Goal: Contribute content: Contribute content

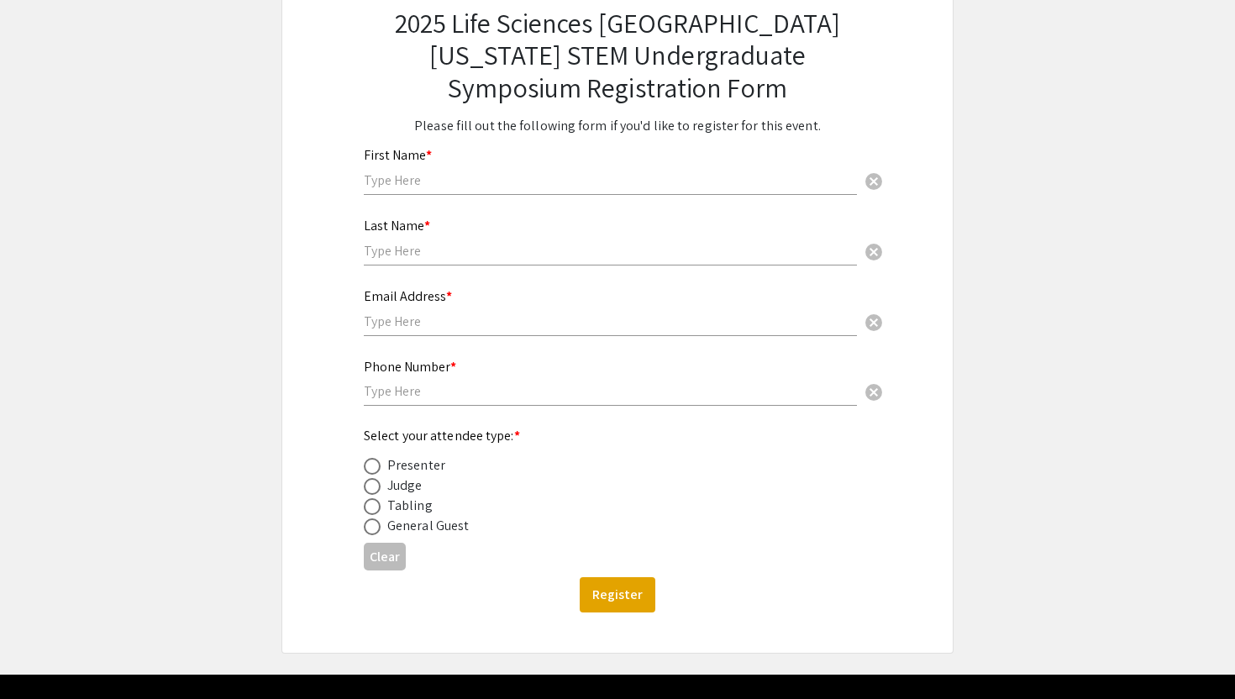
scroll to position [137, 0]
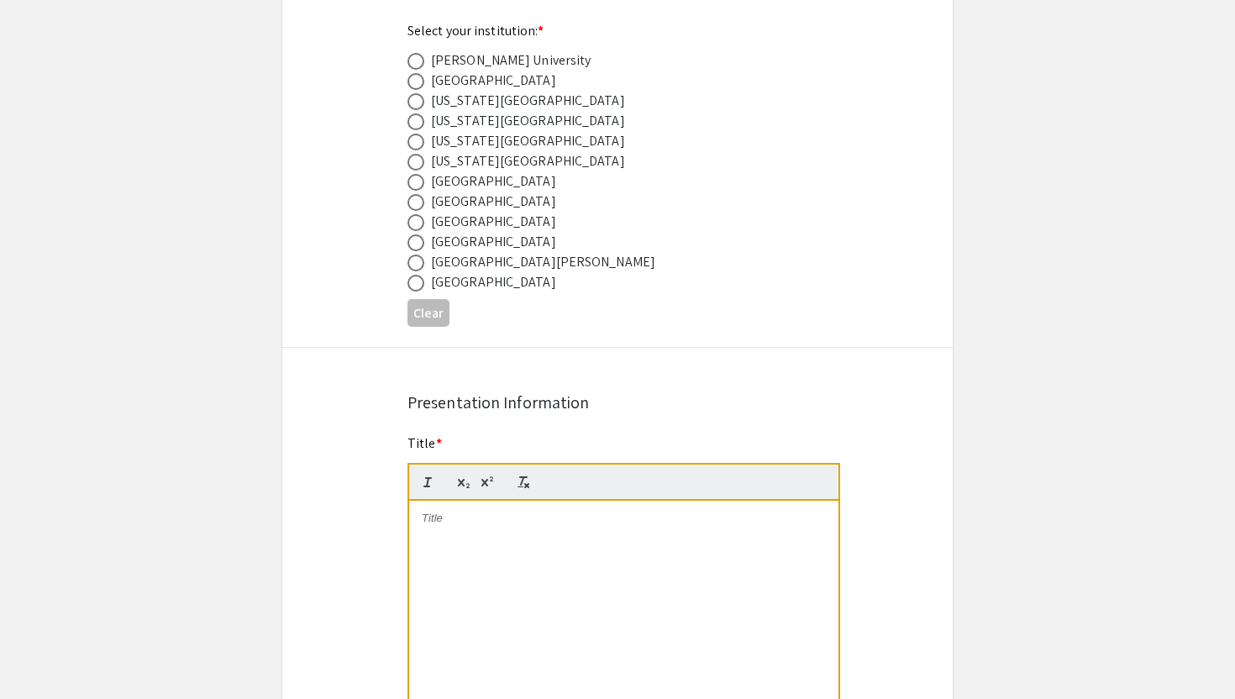
scroll to position [949, 0]
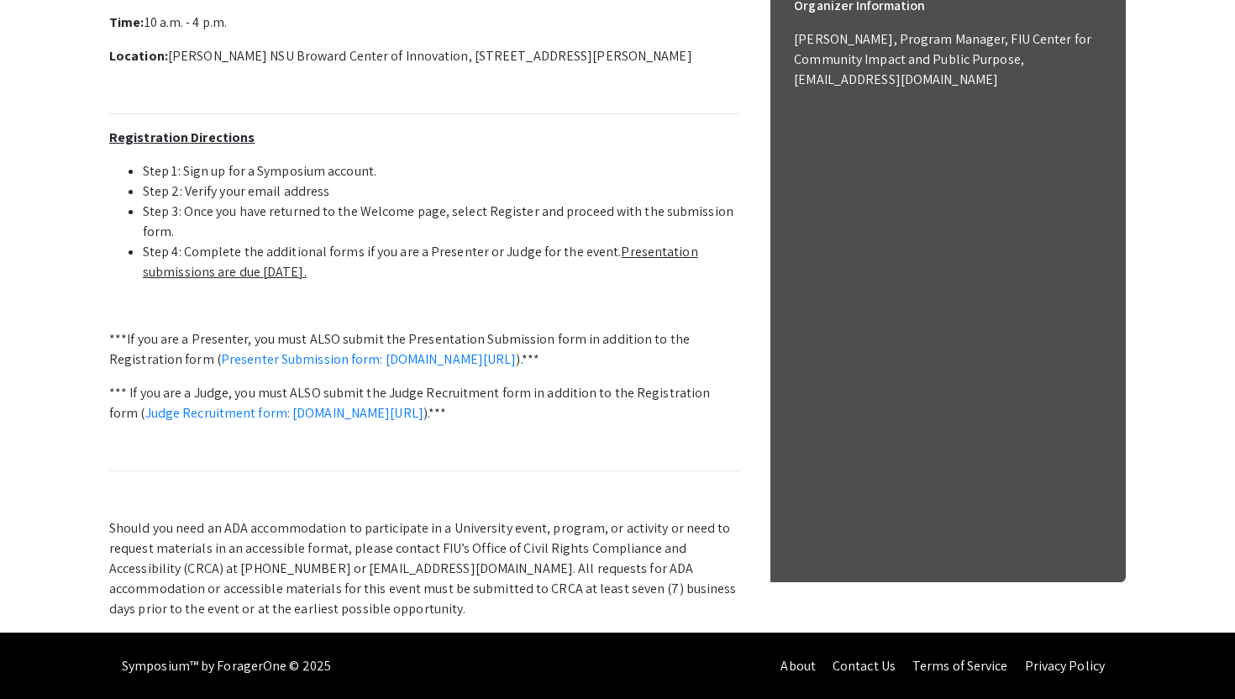
scroll to position [614, 0]
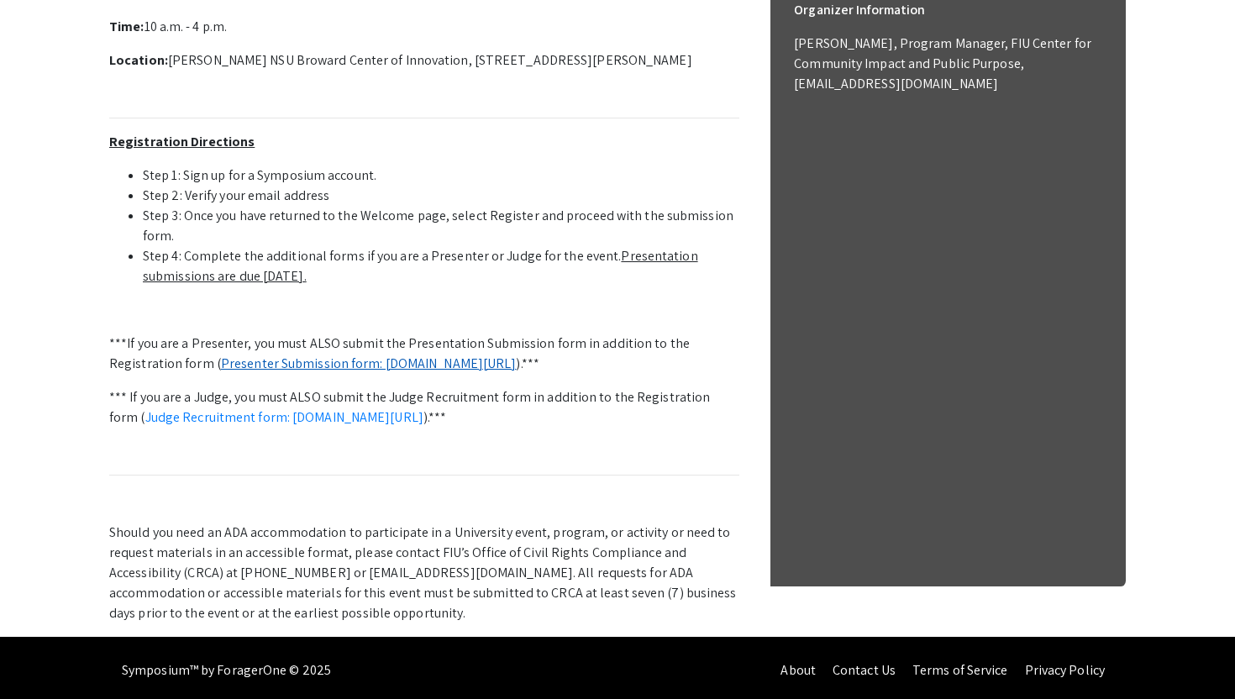
click at [292, 365] on link "Presenter Submission form: [DOMAIN_NAME][URL]" at bounding box center [369, 364] width 296 height 18
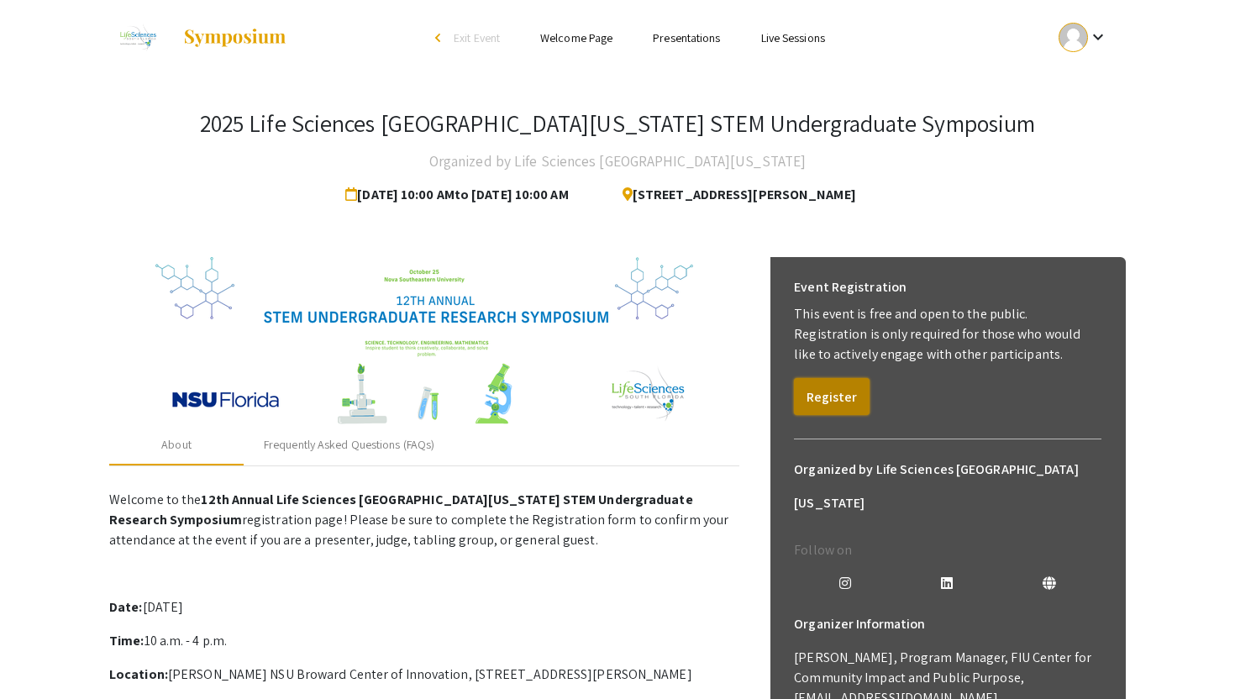
click at [805, 401] on button "Register" at bounding box center [832, 396] width 76 height 37
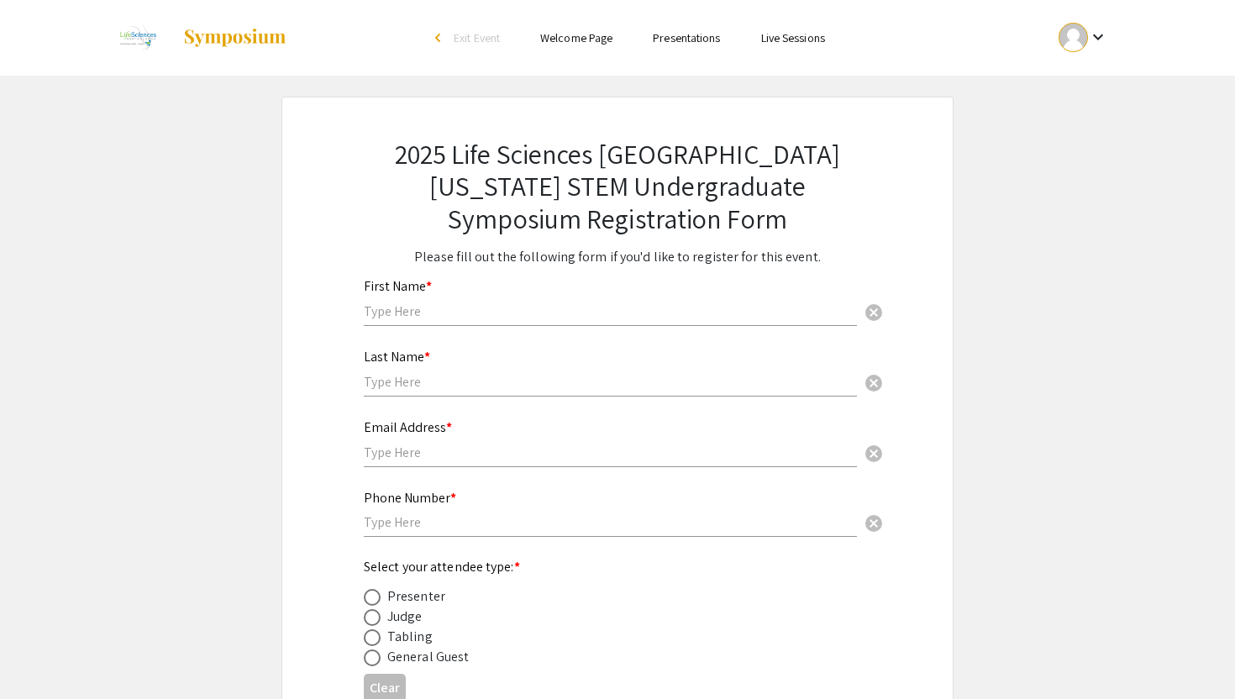
scroll to position [176, 0]
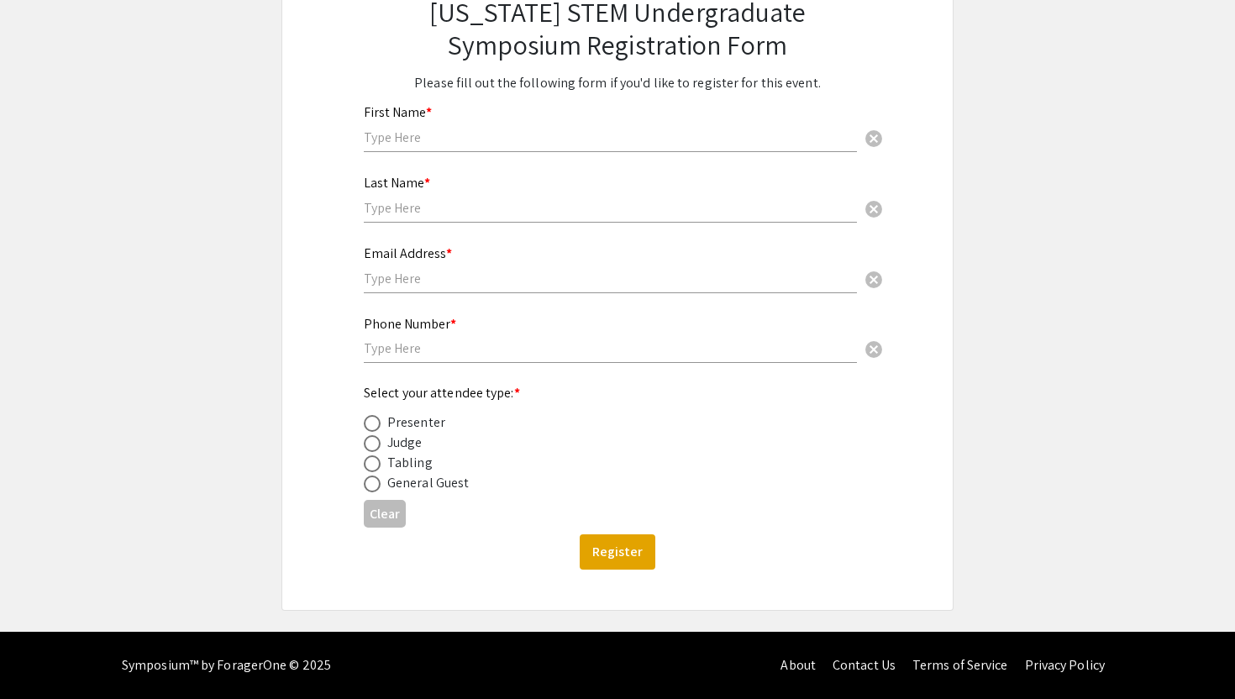
click at [418, 132] on input "text" at bounding box center [610, 138] width 493 height 18
type input "Pujita"
type input "Kellampalli"
type input "2407294506"
click at [439, 280] on input "text" at bounding box center [610, 279] width 493 height 18
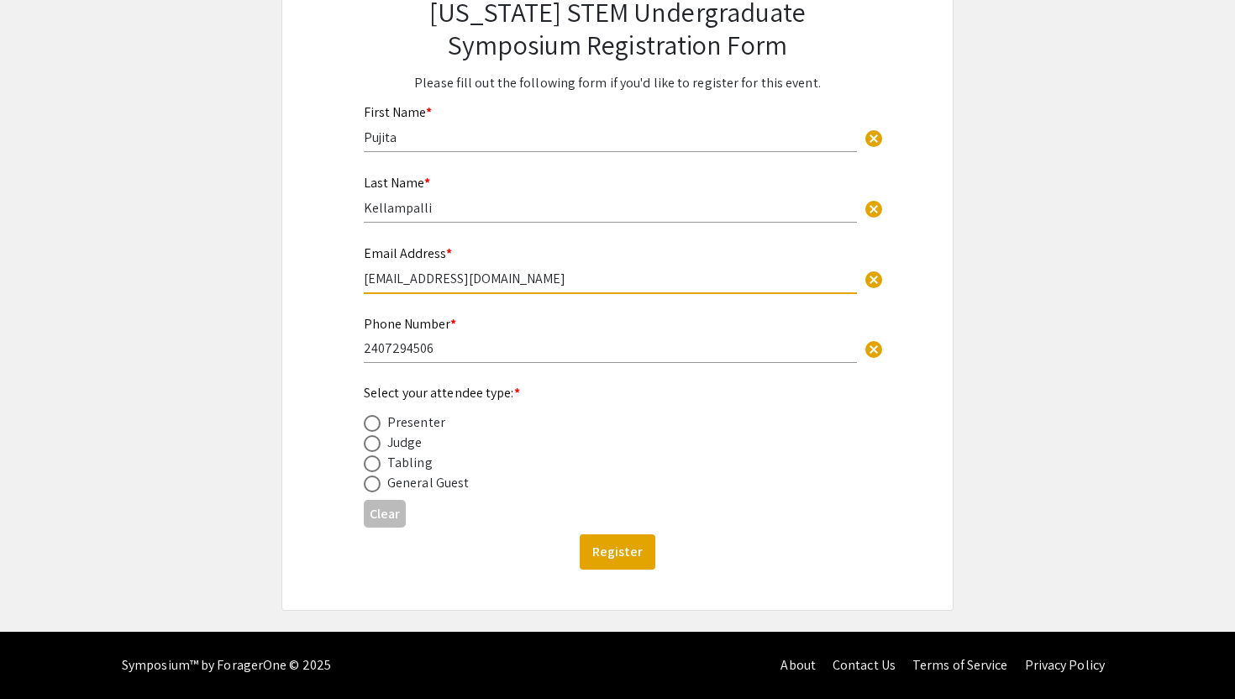
type input "pk481@mysnu.nova.edu"
click at [287, 422] on div "2025 Life Sciences South Florida STEM Undergraduate Symposium Registration Form…" at bounding box center [617, 267] width 672 height 688
click at [366, 422] on span at bounding box center [372, 423] width 17 height 17
click at [366, 422] on input "radio" at bounding box center [372, 423] width 17 height 17
radio input "true"
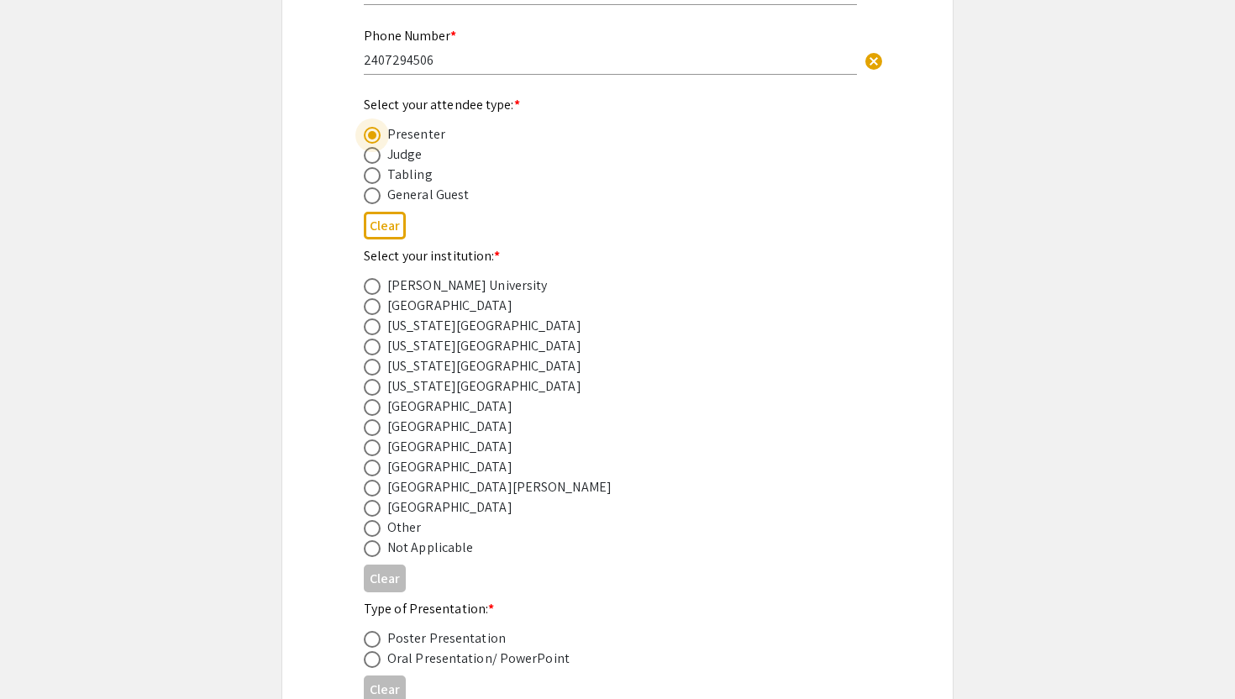
scroll to position [463, 0]
click at [370, 450] on span at bounding box center [372, 447] width 17 height 17
click at [370, 450] on input "radio" at bounding box center [372, 447] width 17 height 17
radio input "true"
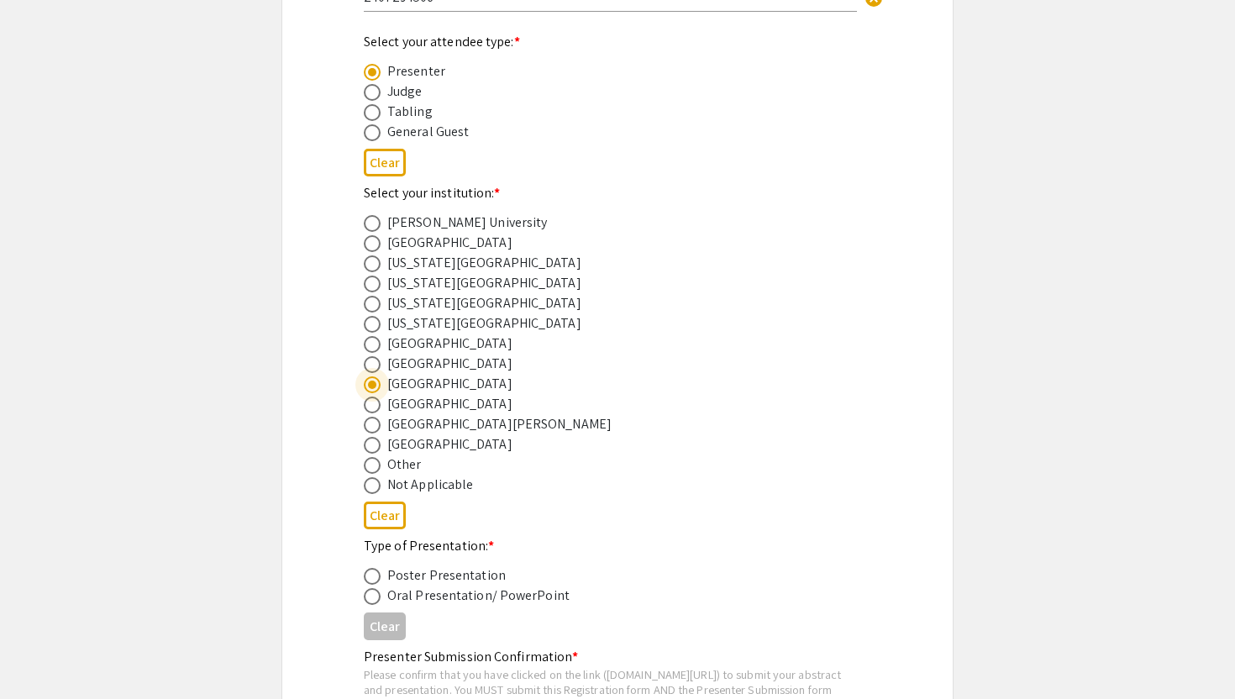
scroll to position [641, 0]
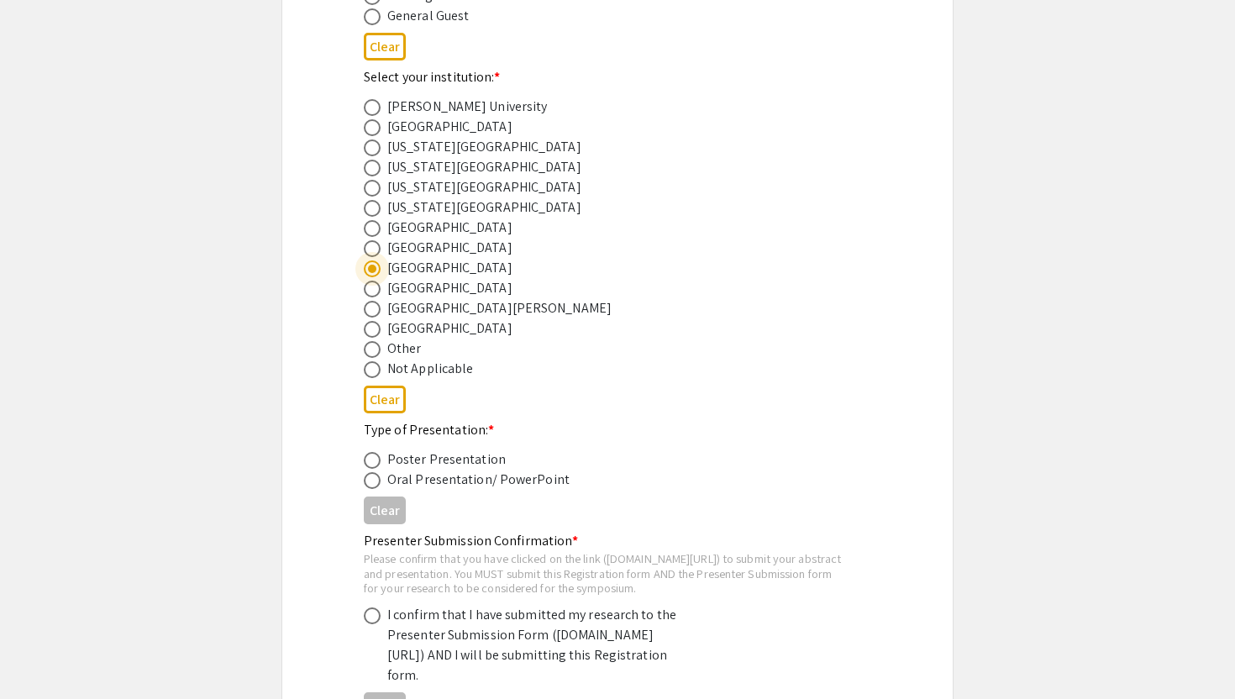
click at [372, 463] on span at bounding box center [372, 460] width 17 height 17
click at [372, 463] on input "radio" at bounding box center [372, 460] width 17 height 17
radio input "true"
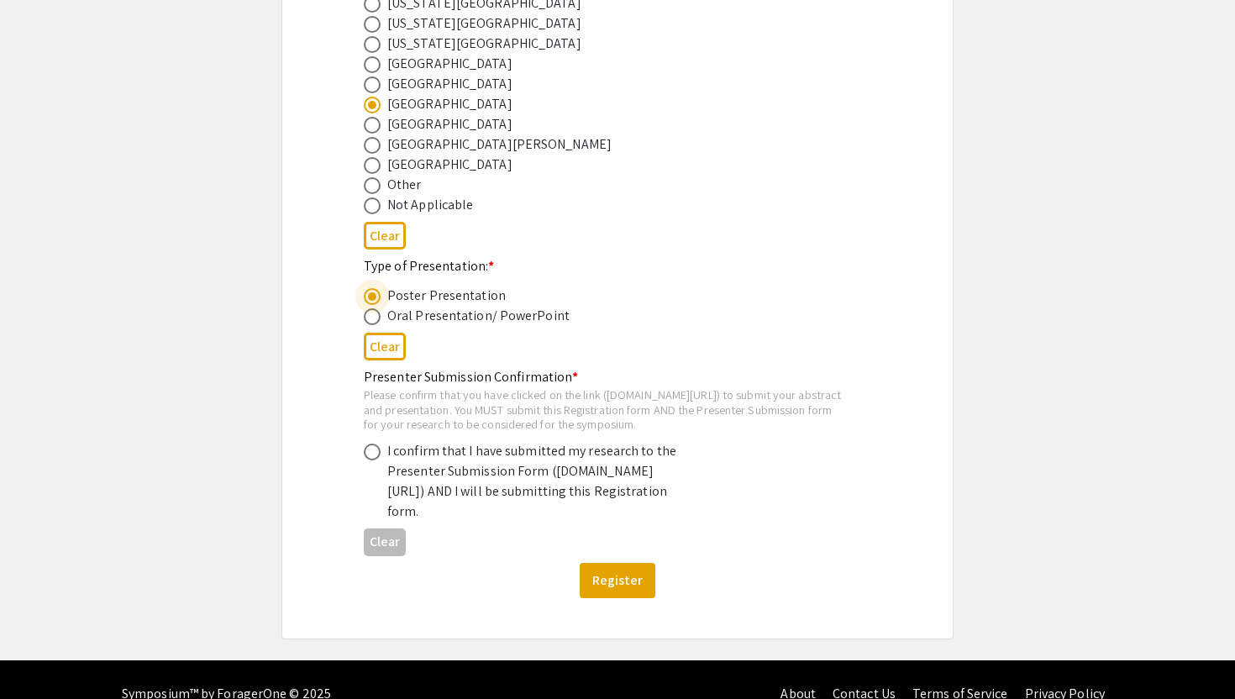
scroll to position [772, 0]
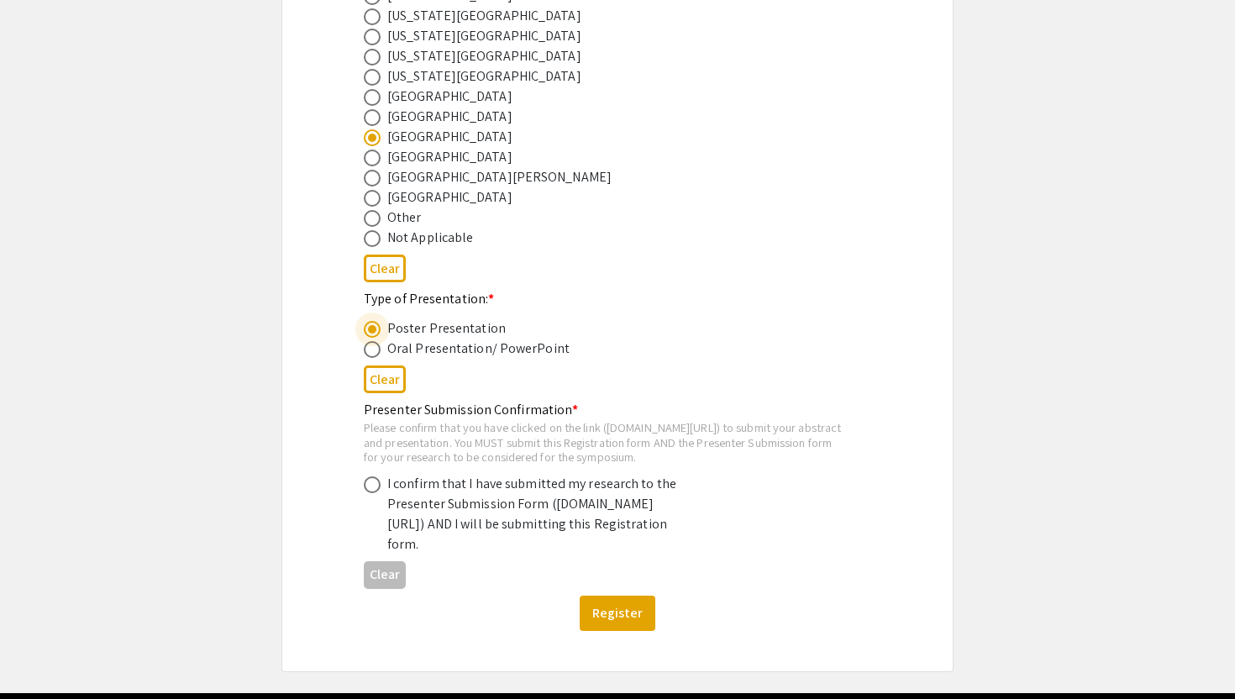
click at [367, 493] on span at bounding box center [372, 484] width 17 height 17
click at [367, 493] on input "radio" at bounding box center [372, 484] width 17 height 17
radio input "true"
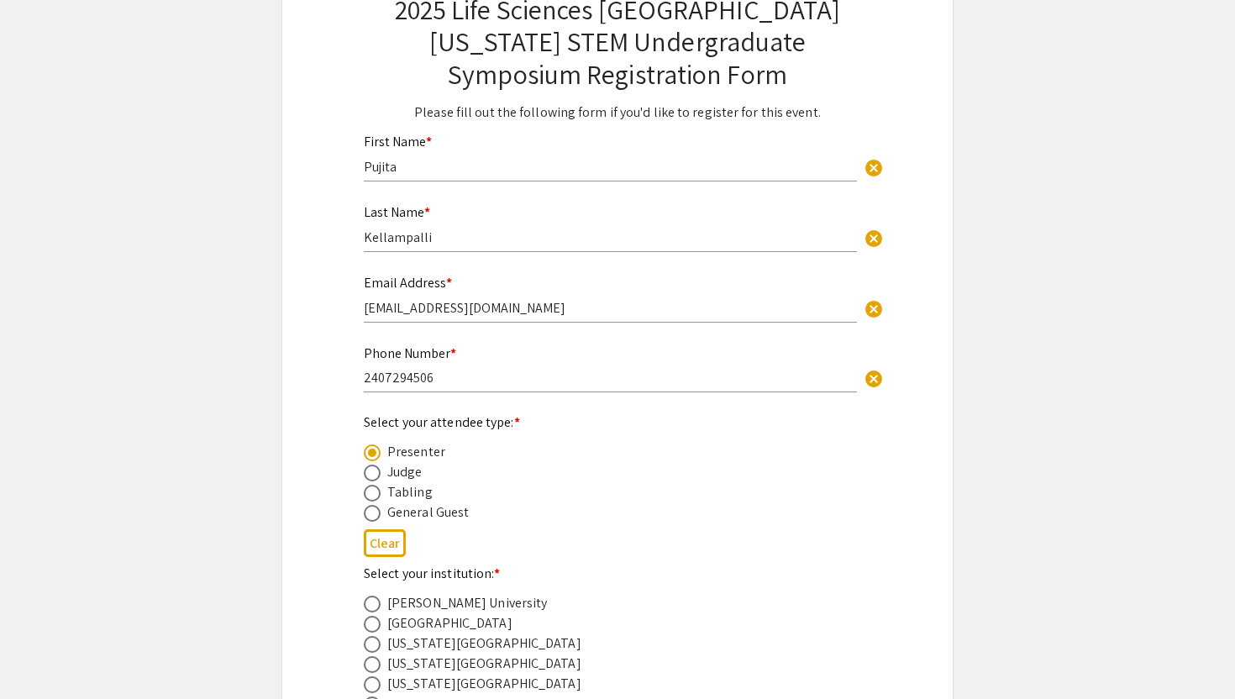
scroll to position [250, 0]
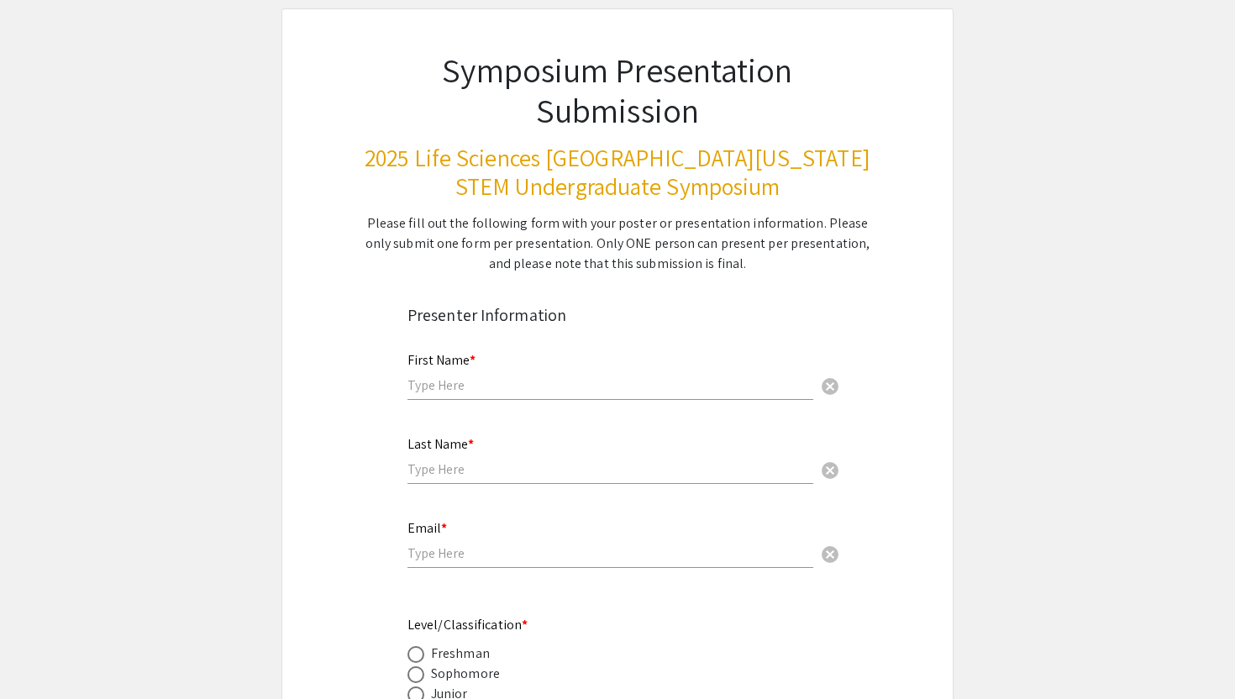
scroll to position [302, 0]
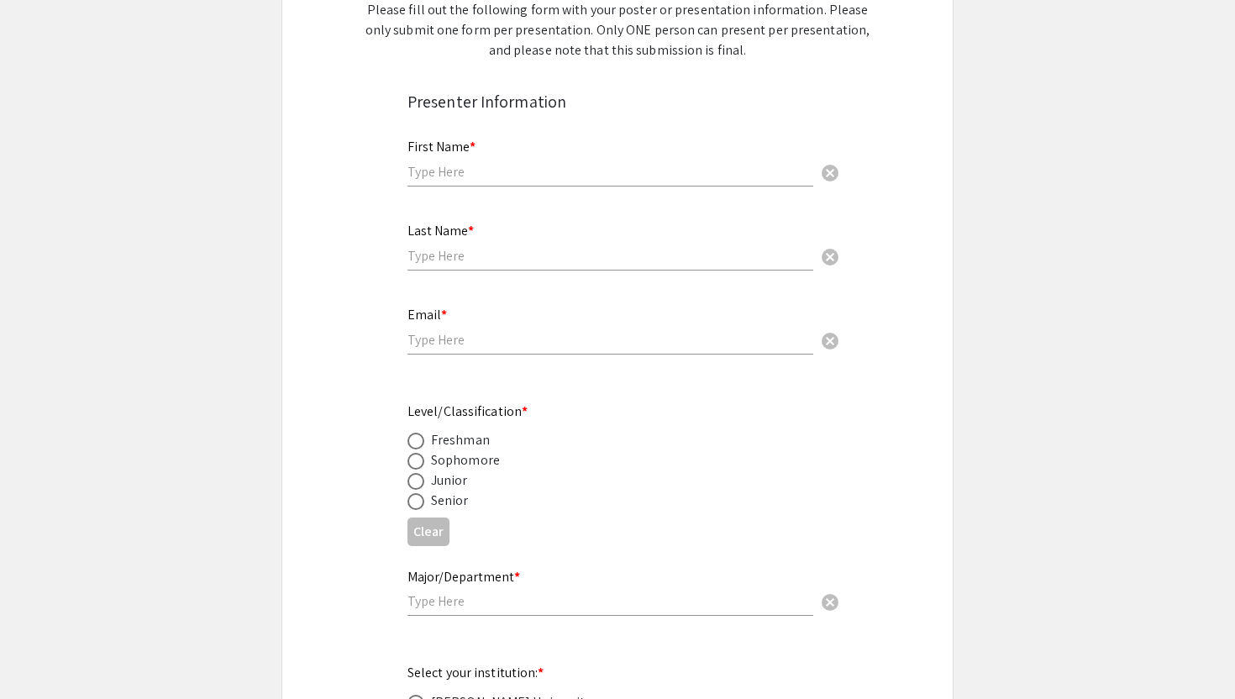
click at [498, 174] on input "text" at bounding box center [610, 172] width 406 height 18
type input "Pujita"
type input "Kellampalli"
type input "[EMAIL_ADDRESS][DOMAIN_NAME]"
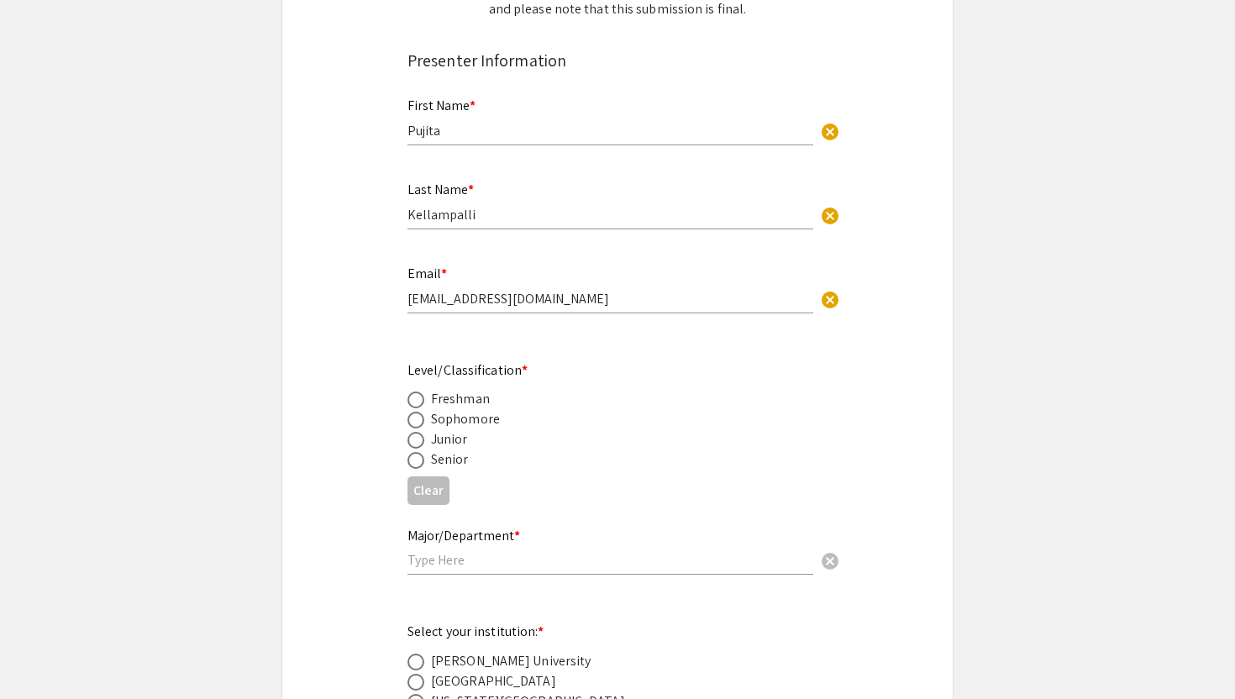
scroll to position [360, 0]
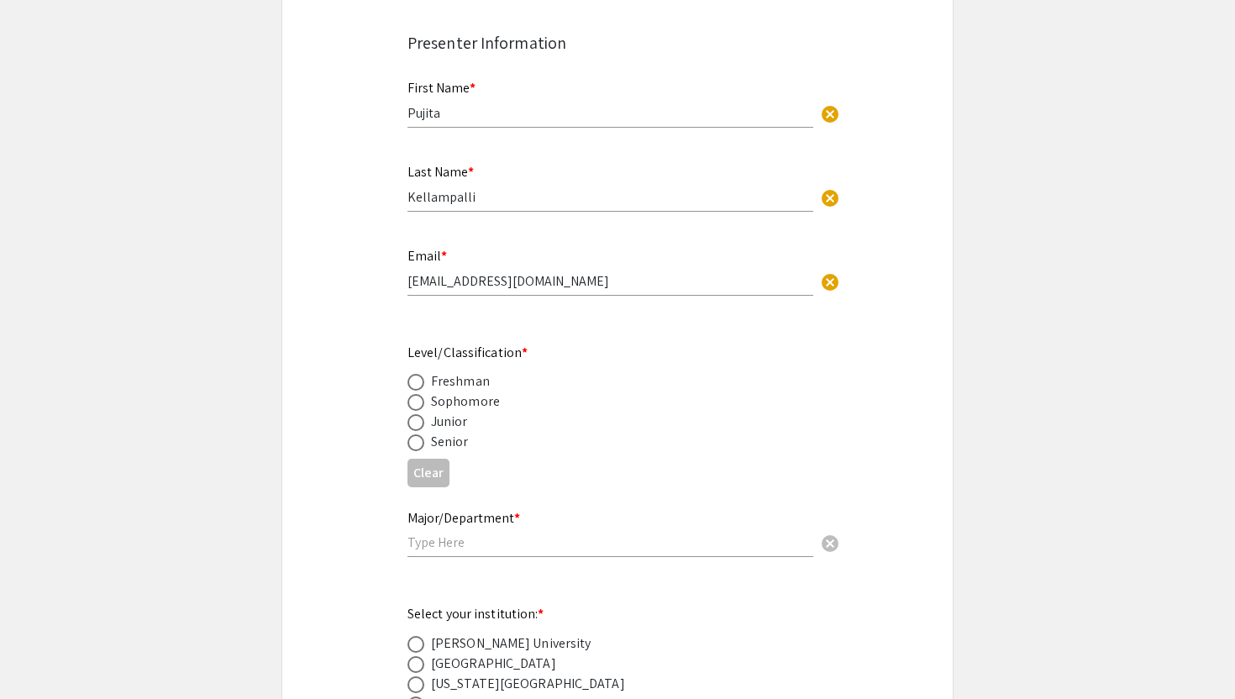
click at [421, 421] on span at bounding box center [415, 422] width 17 height 17
click at [421, 421] on input "radio" at bounding box center [415, 422] width 17 height 17
radio input "true"
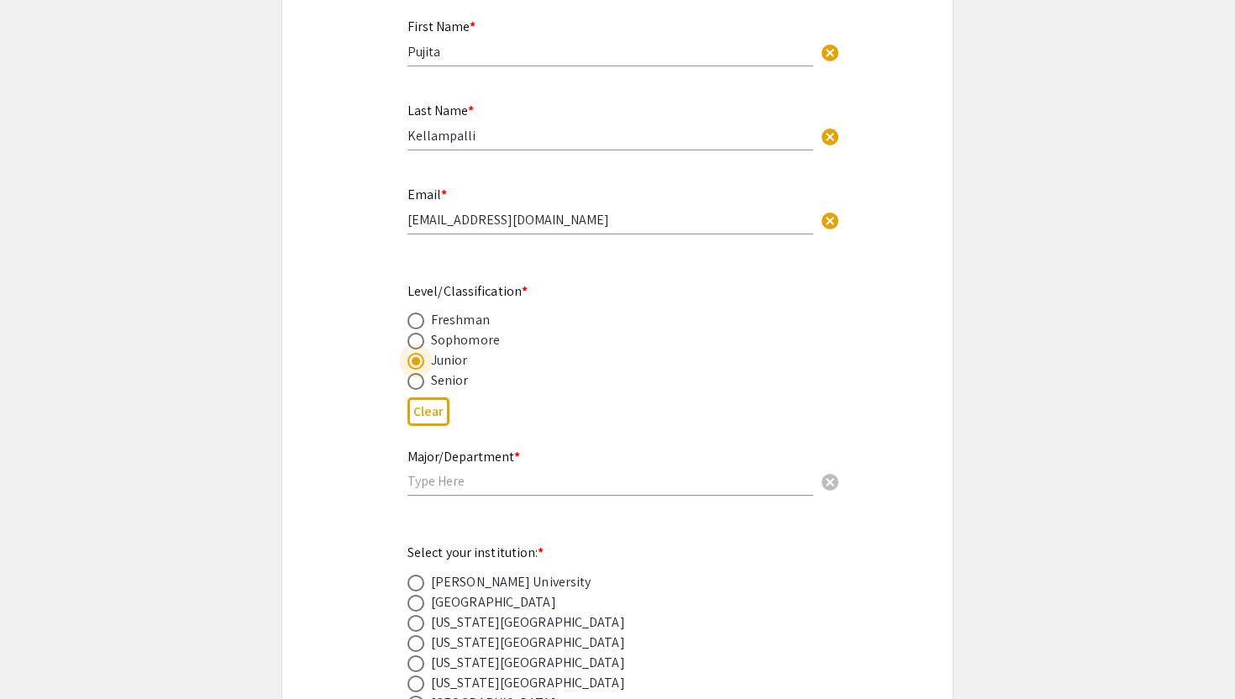
scroll to position [538, 0]
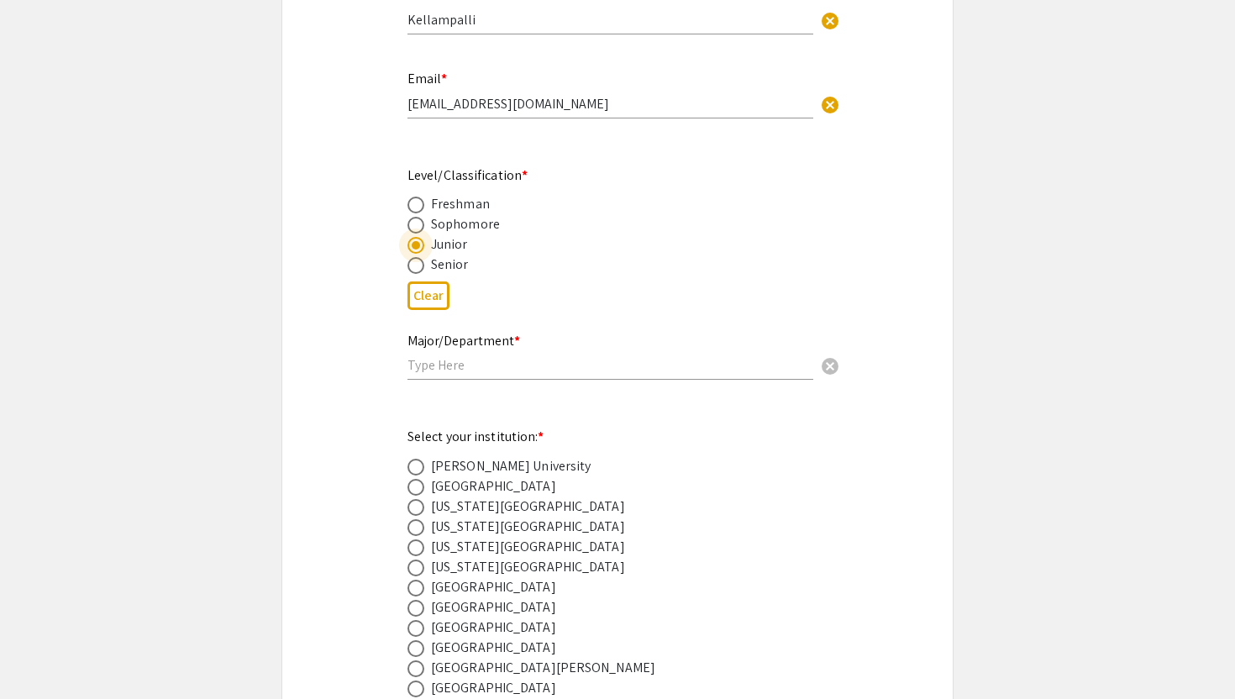
click at [444, 360] on input "text" at bounding box center [610, 365] width 406 height 18
type input "Halmos College of Arts and Sciences"
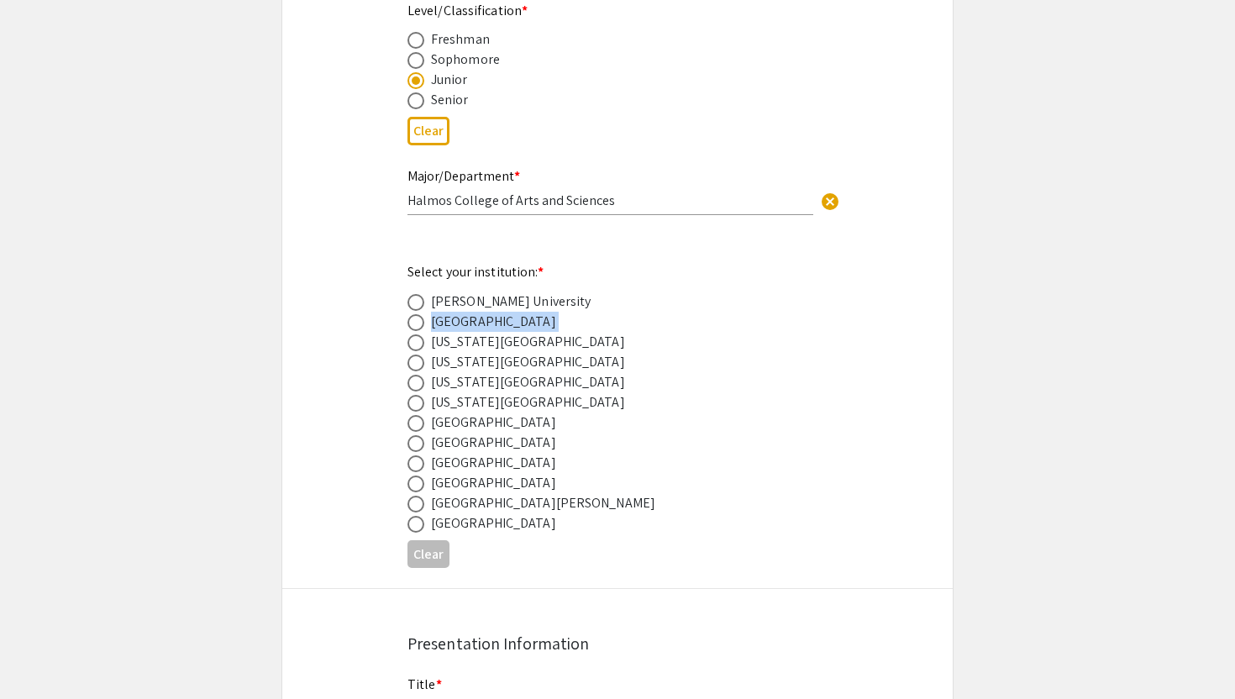
scroll to position [757, 0]
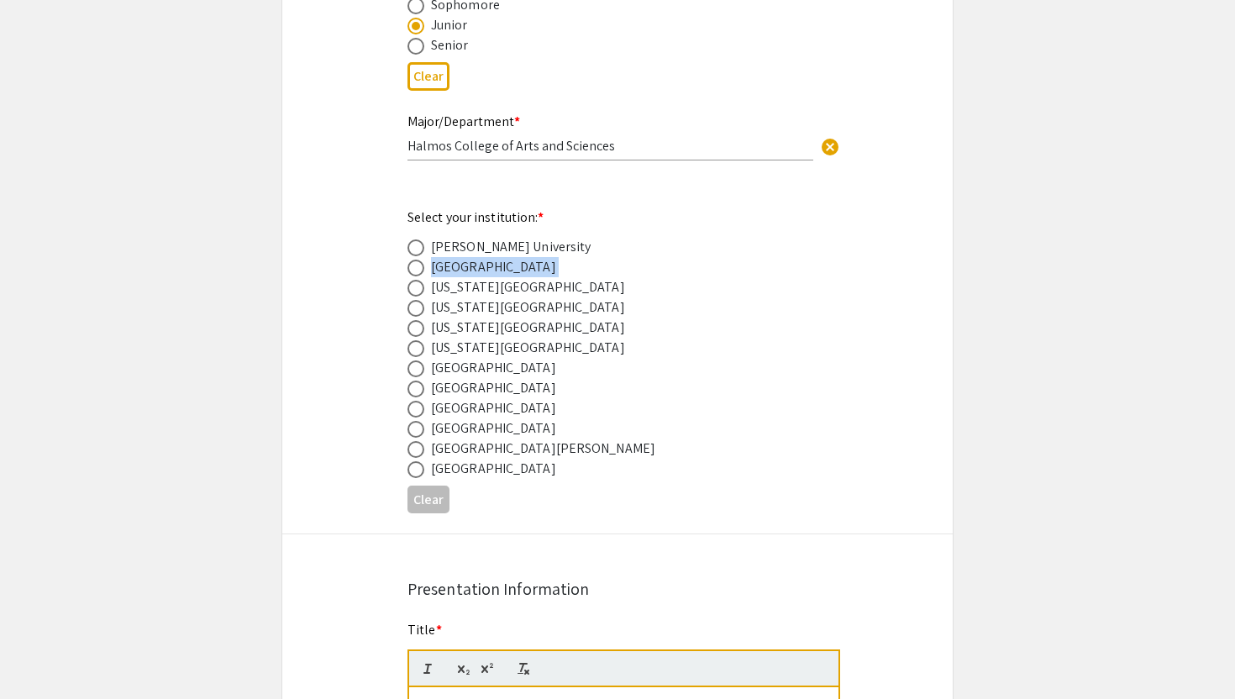
click at [415, 411] on span at bounding box center [415, 409] width 17 height 17
click at [415, 411] on input "radio" at bounding box center [415, 409] width 17 height 17
radio input "true"
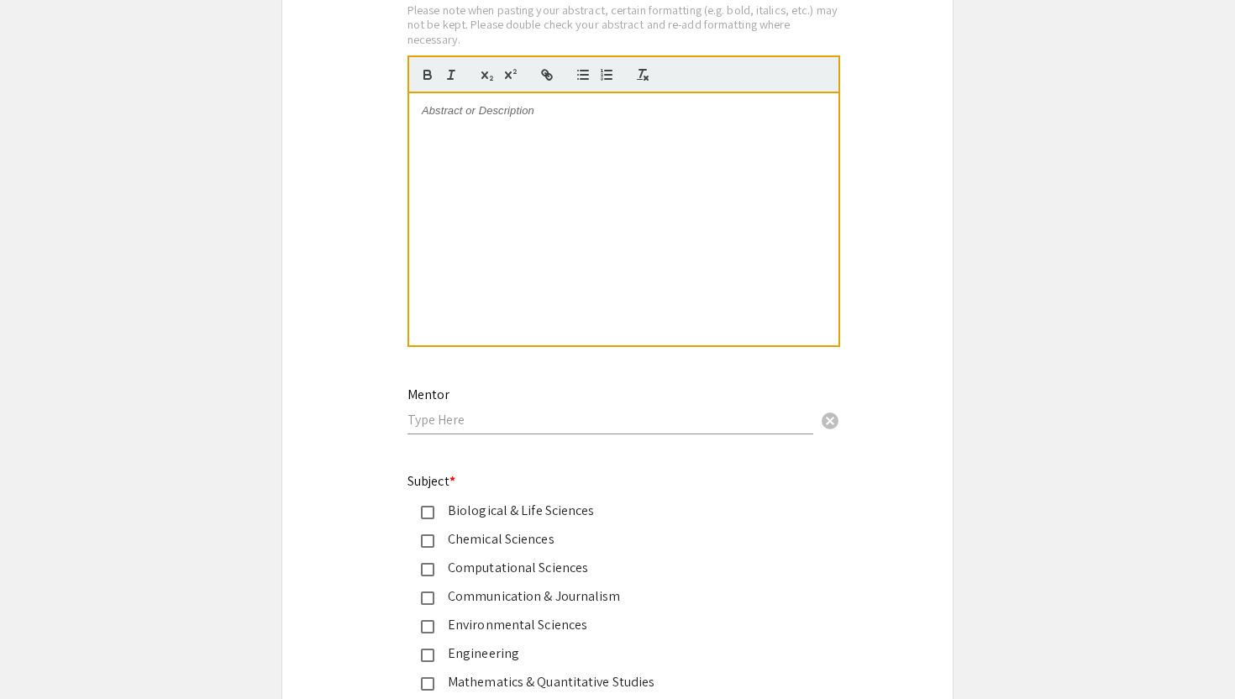
scroll to position [1857, 0]
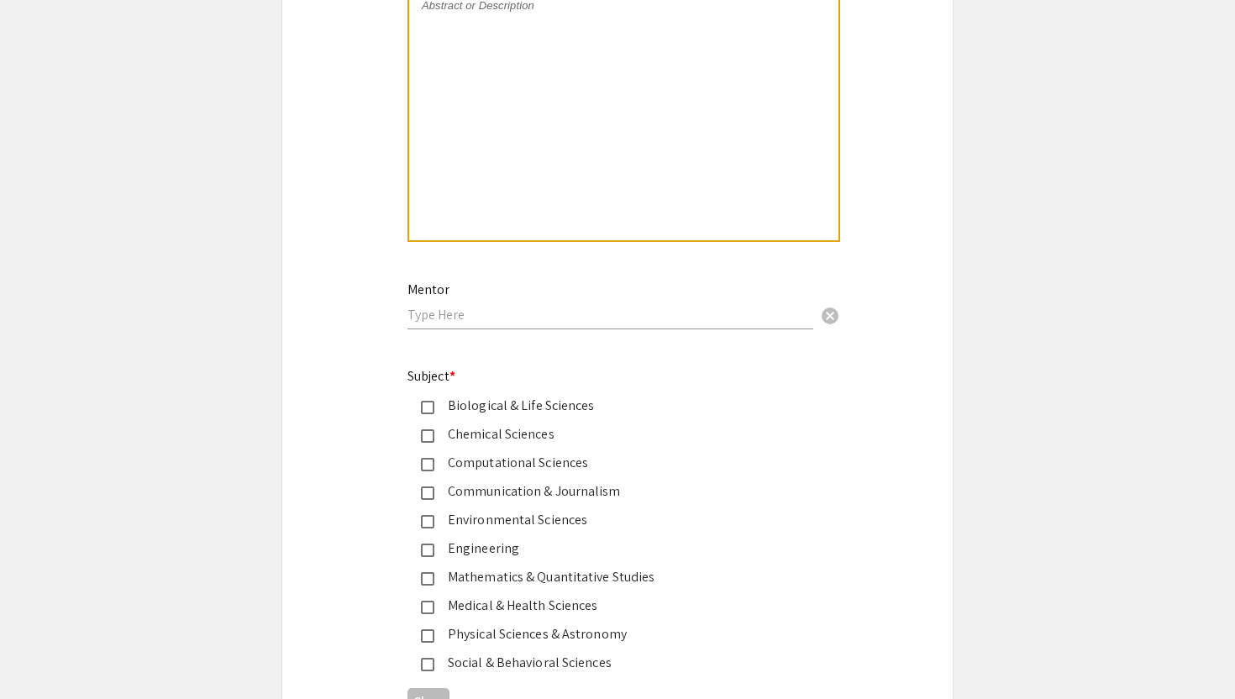
click at [465, 321] on input "text" at bounding box center [610, 315] width 406 height 18
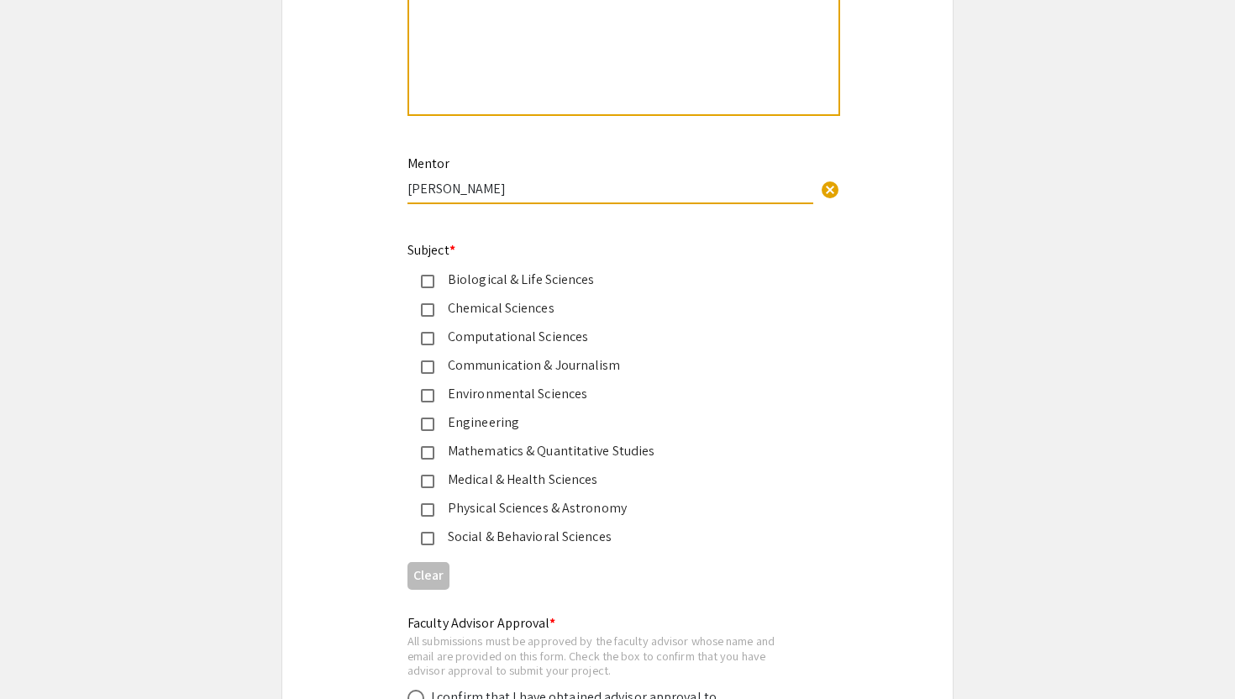
scroll to position [1993, 0]
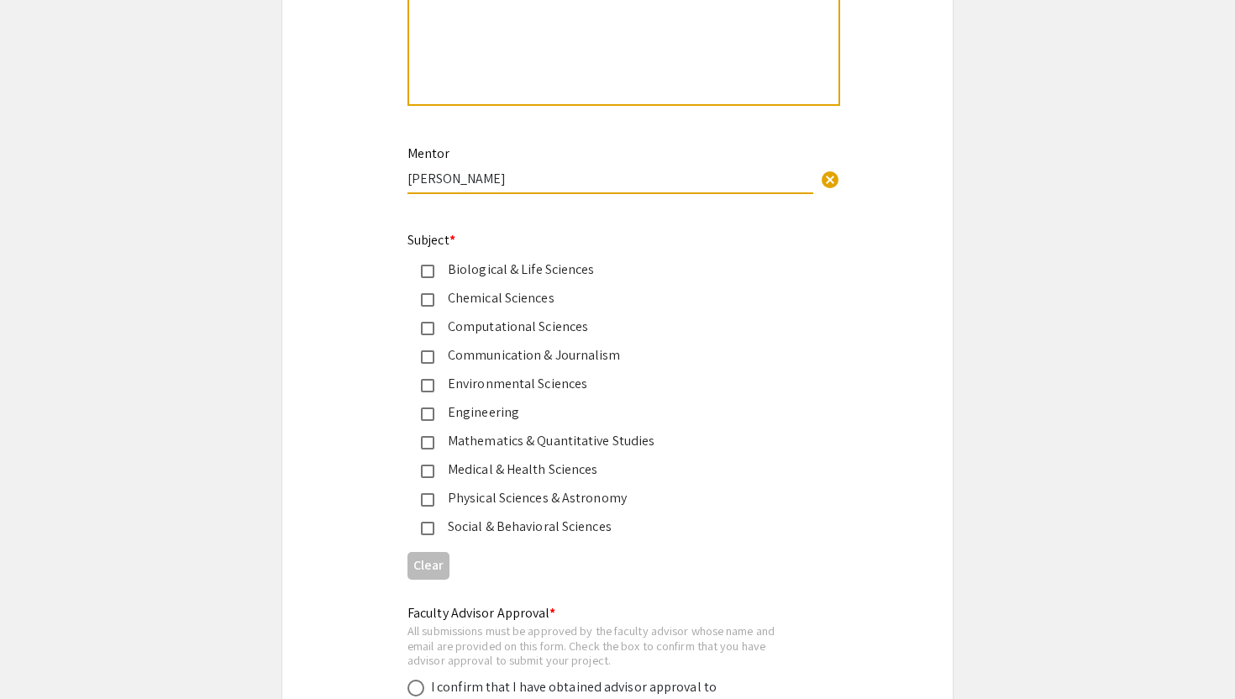
type input "[PERSON_NAME]"
click at [419, 276] on div "Biological & Life Sciences" at bounding box center [603, 270] width 393 height 20
click at [428, 478] on mat-pseudo-checkbox at bounding box center [427, 471] width 13 height 13
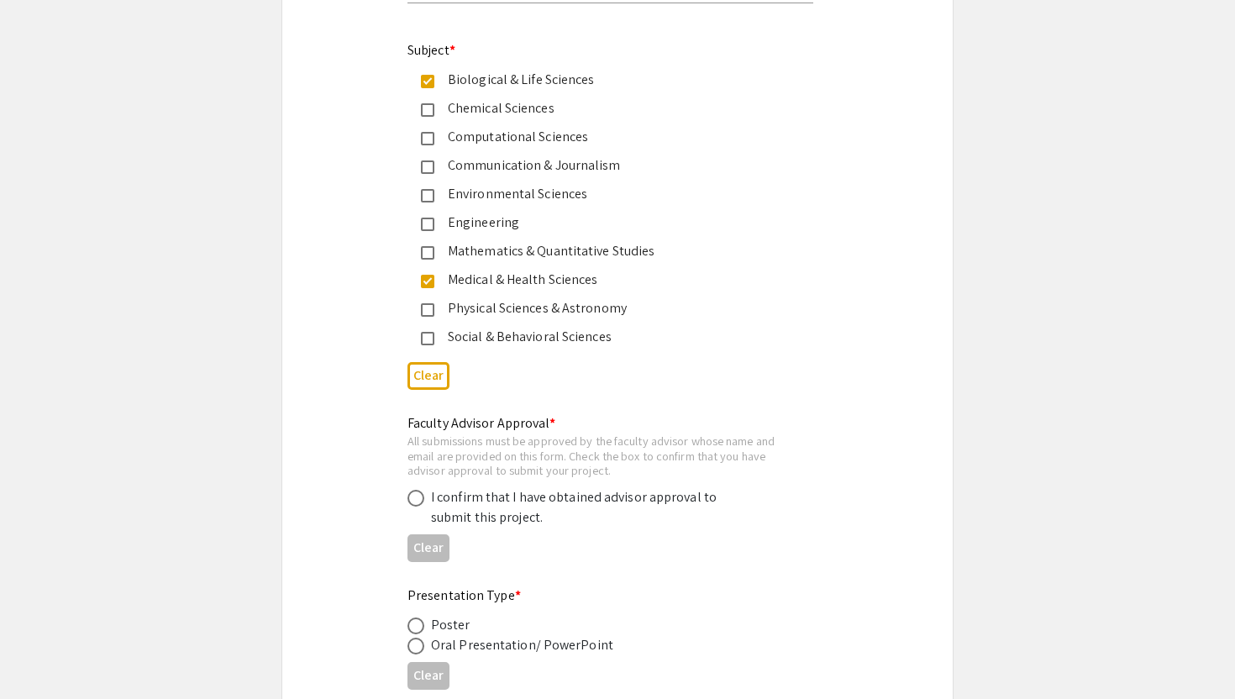
scroll to position [2200, 0]
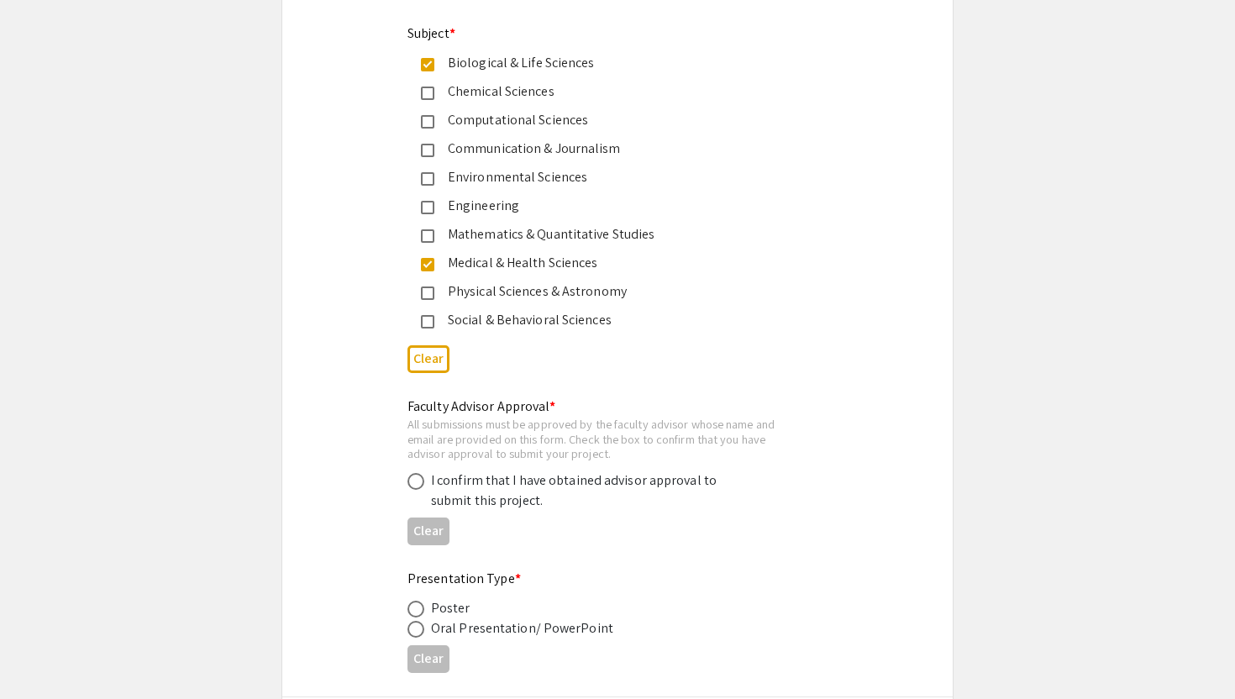
click at [427, 484] on label at bounding box center [419, 481] width 24 height 17
click at [424, 484] on input "radio" at bounding box center [415, 481] width 17 height 17
radio input "true"
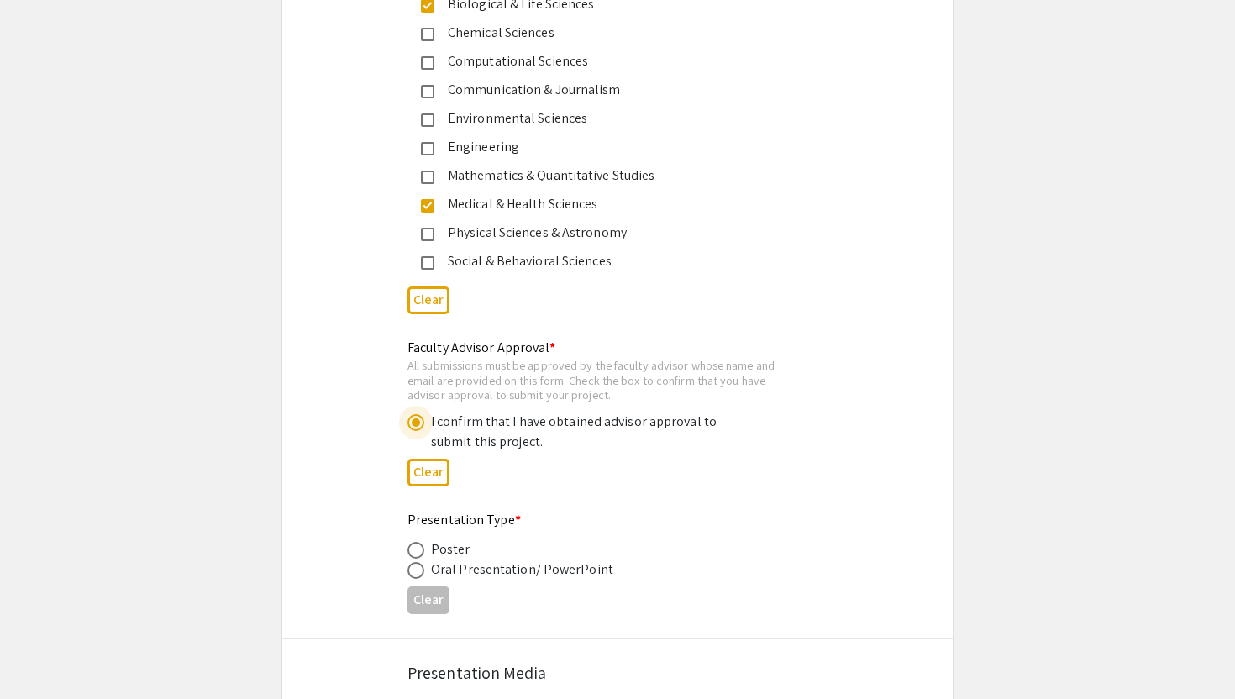
scroll to position [2314, 0]
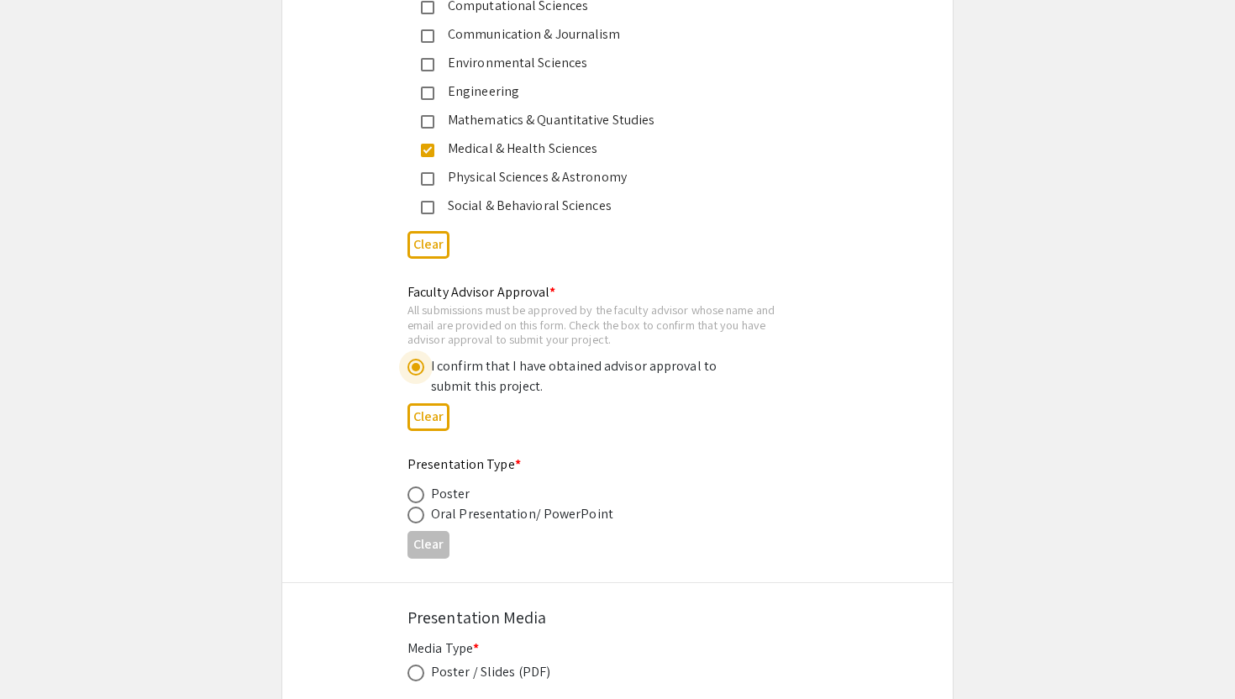
click at [422, 494] on span at bounding box center [415, 494] width 17 height 17
click at [422, 494] on input "radio" at bounding box center [415, 494] width 17 height 17
radio input "true"
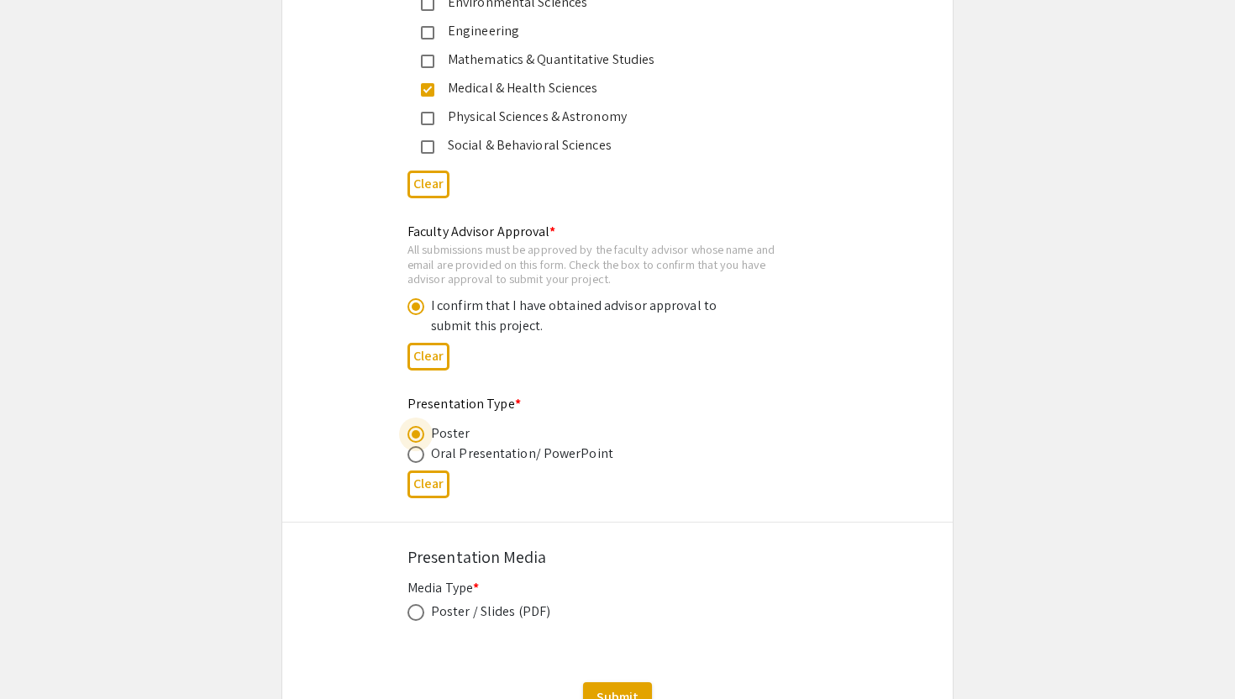
scroll to position [2523, 0]
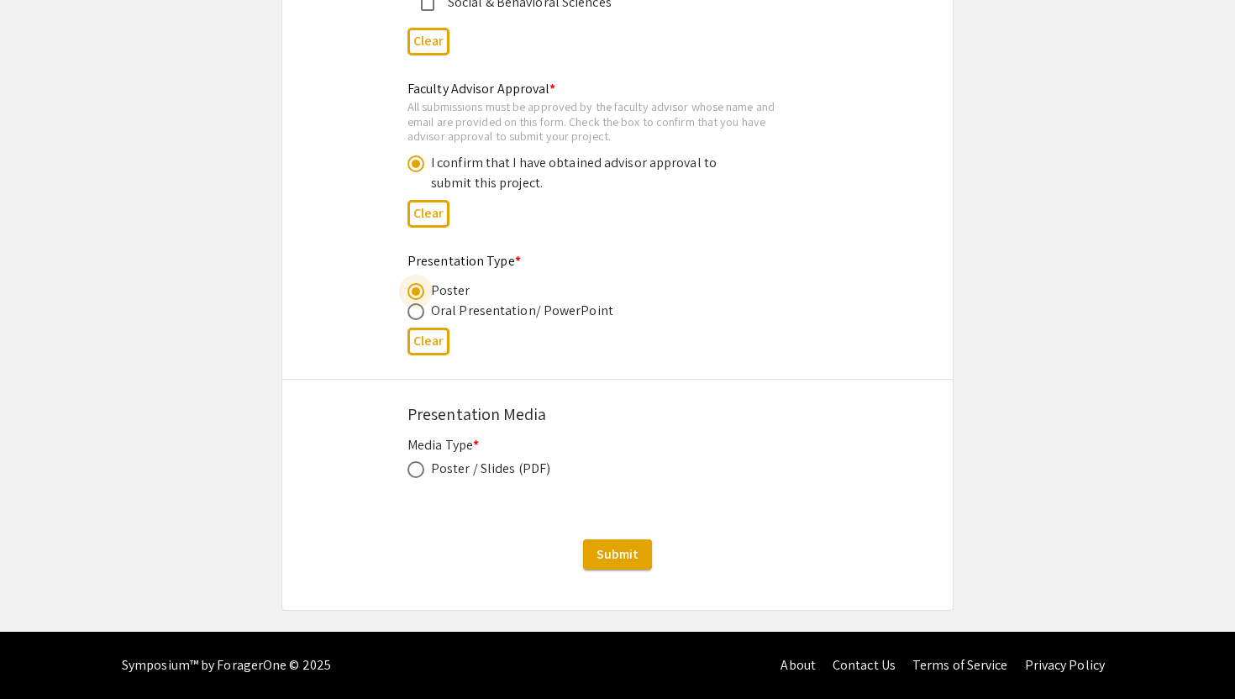
click at [410, 468] on span at bounding box center [415, 469] width 17 height 17
click at [410, 468] on input "radio" at bounding box center [415, 469] width 17 height 17
radio input "true"
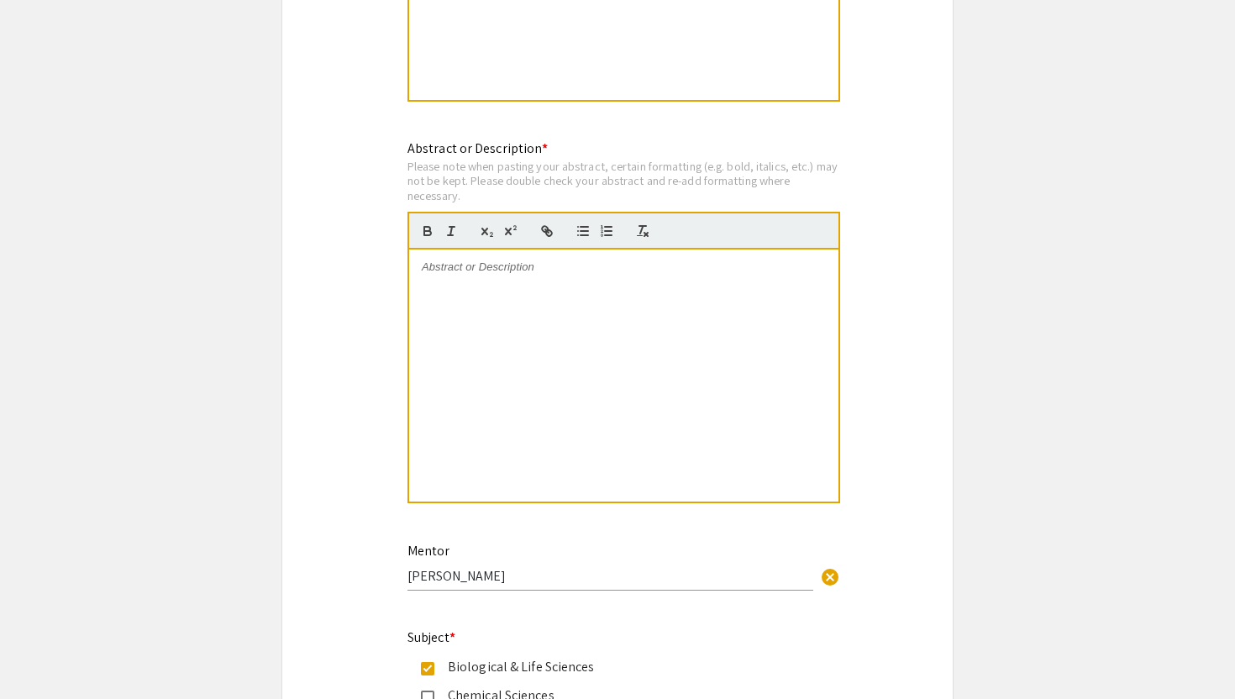
scroll to position [1359, 0]
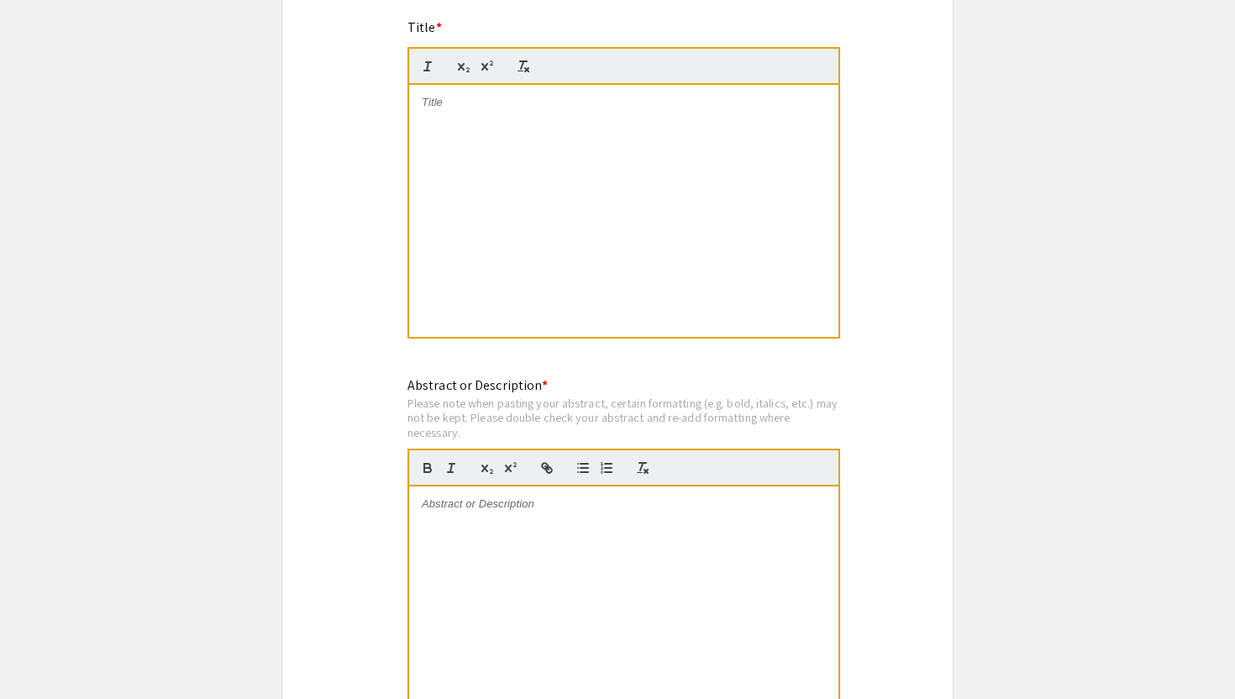
click at [473, 190] on div at bounding box center [623, 211] width 429 height 252
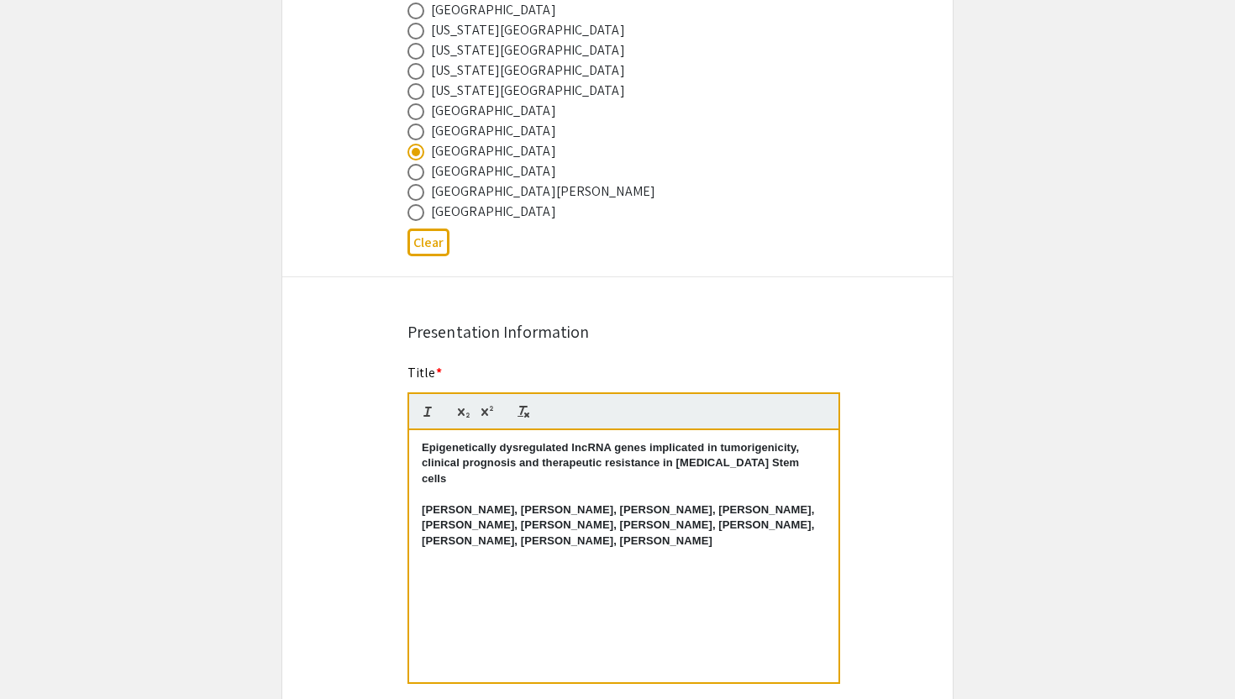
scroll to position [1011, 0]
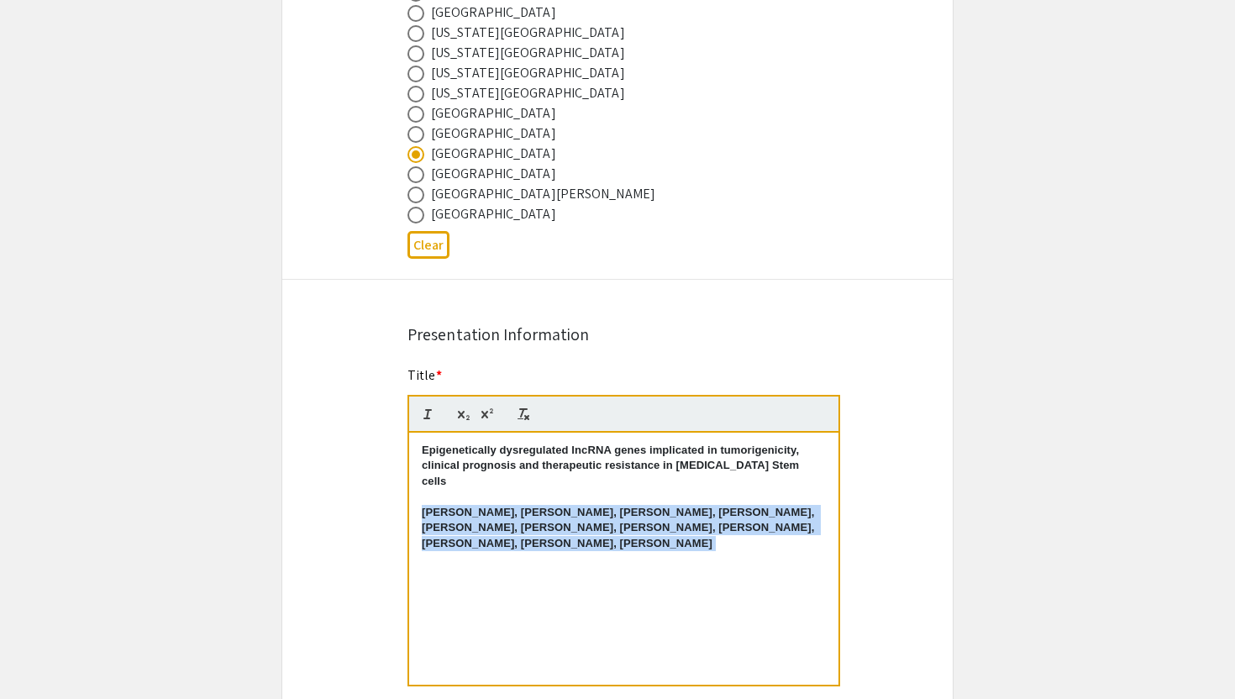
drag, startPoint x: 603, startPoint y: 531, endPoint x: 408, endPoint y: 502, distance: 197.0
click at [408, 502] on div "Epigenetically dysregulated lncRNA genes implicated in tumorigenicity, clinical…" at bounding box center [623, 560] width 433 height 254
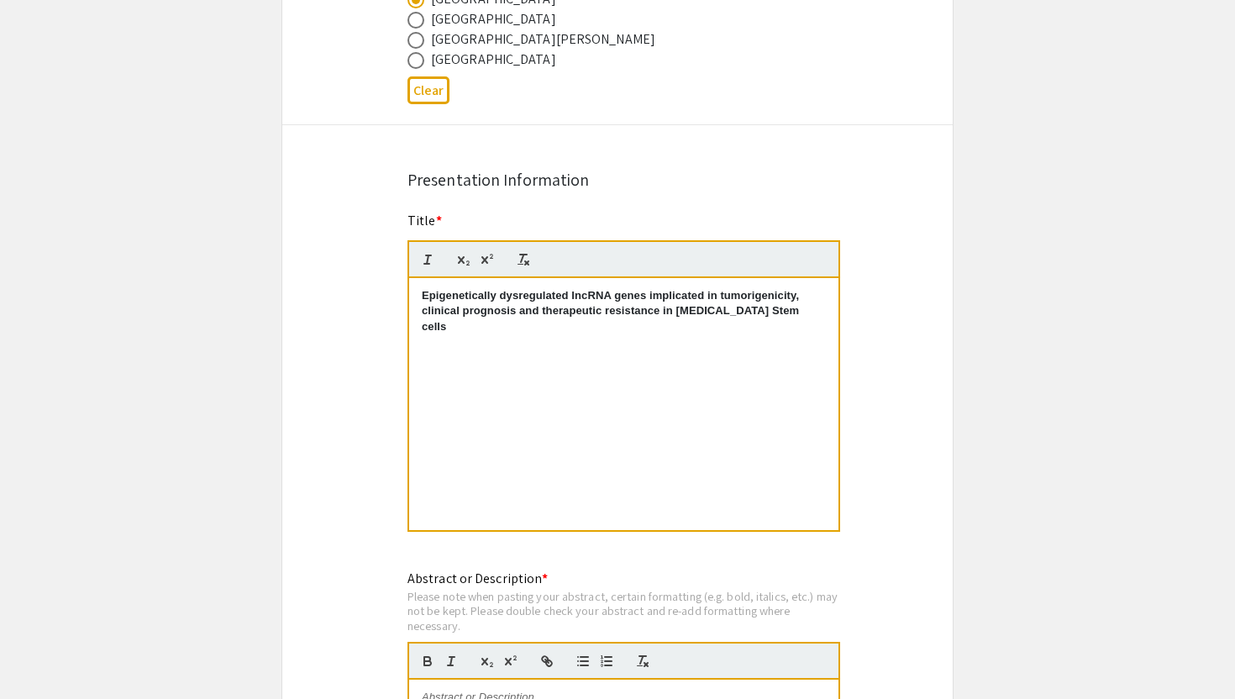
scroll to position [1164, 0]
click at [535, 315] on strong "Epigenetically dysregulated lncRNA genes implicated in tumorigenicity, clinical…" at bounding box center [612, 313] width 381 height 44
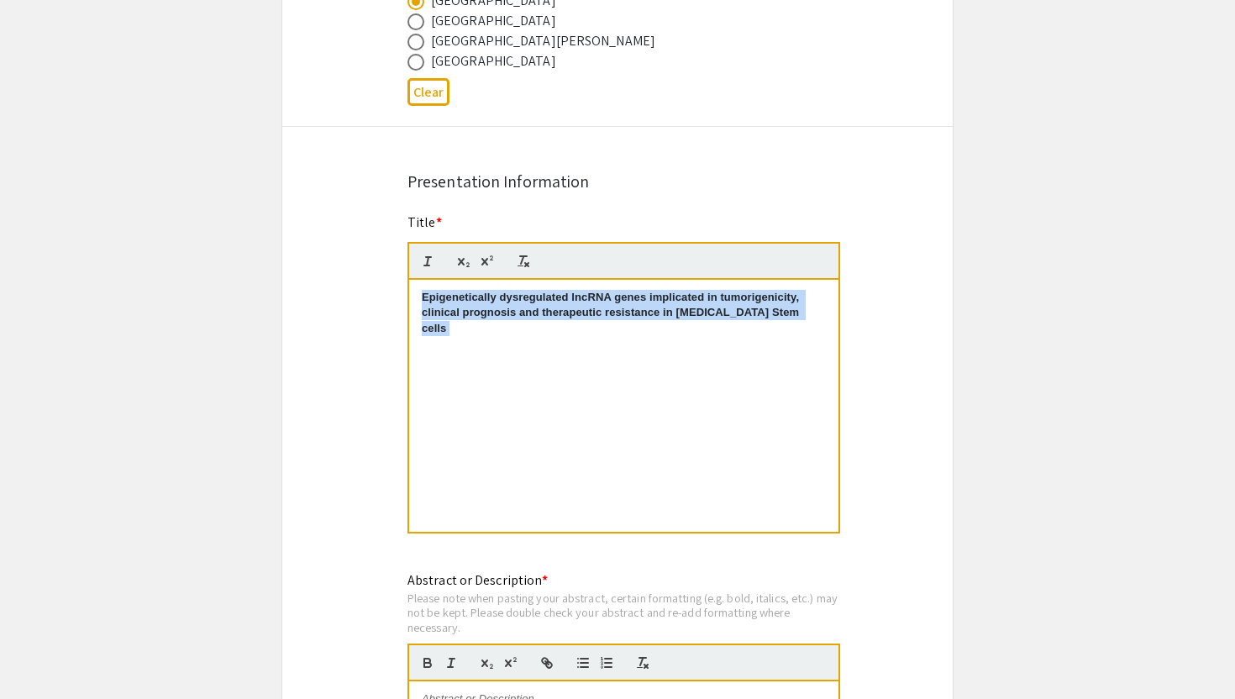
click at [535, 315] on strong "Epigenetically dysregulated lncRNA genes implicated in tumorigenicity, clinical…" at bounding box center [612, 313] width 381 height 44
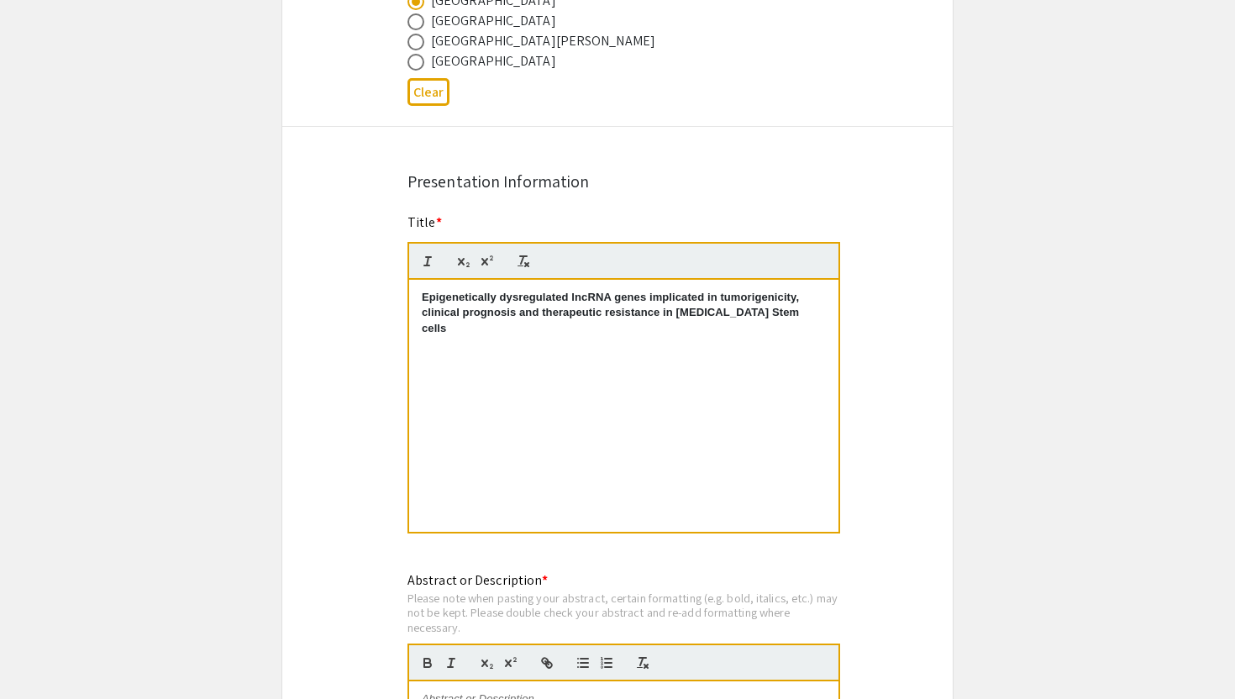
click at [813, 318] on p "Epigenetically dysregulated lncRNA genes implicated in tumorigenicity, clinical…" at bounding box center [624, 313] width 404 height 46
click at [766, 313] on strong "Epigenetically dysregulated lncRNA genes implicated in tumorigenicity, clinical…" at bounding box center [612, 313] width 381 height 44
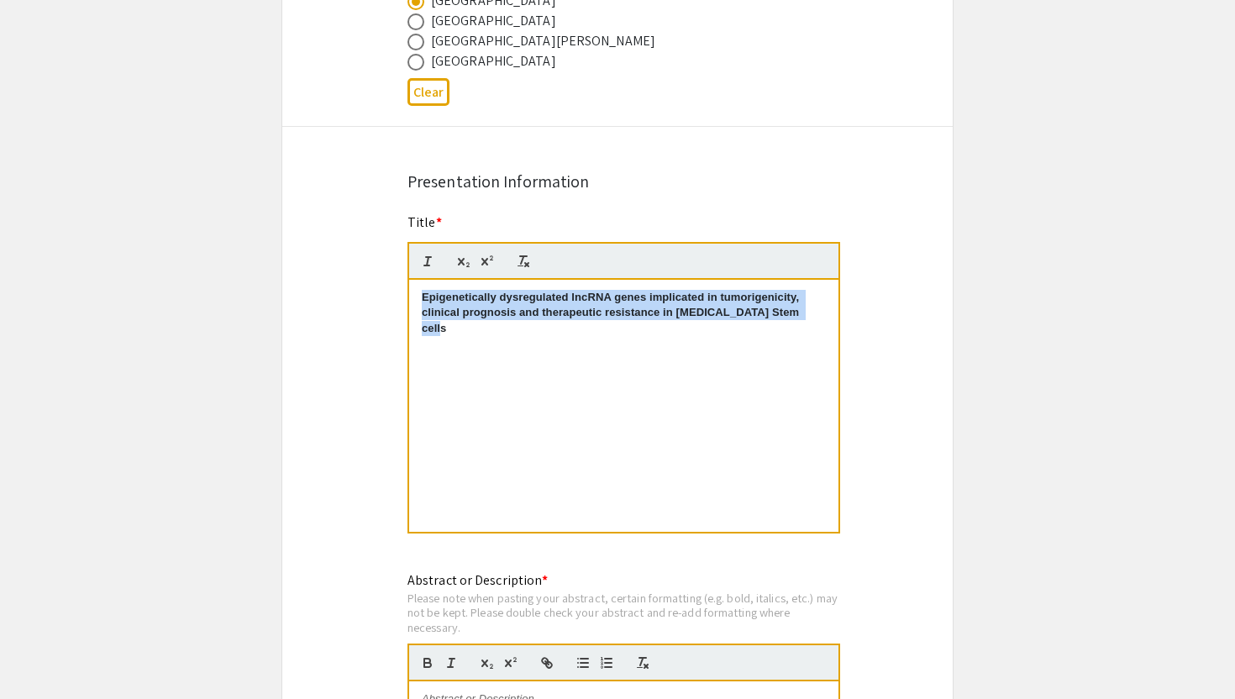
click at [766, 313] on strong "Epigenetically dysregulated lncRNA genes implicated in tumorigenicity, clinical…" at bounding box center [612, 313] width 381 height 44
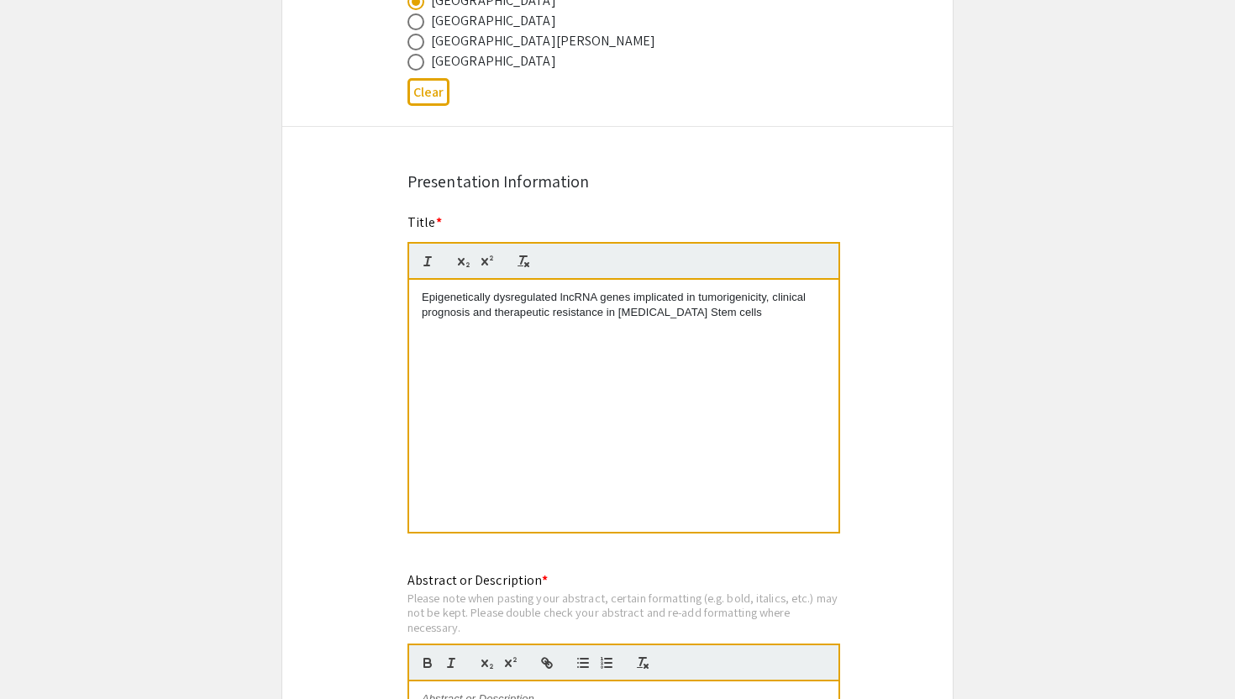
click at [713, 376] on div "Epigenetically dysregulated lncRNA genes implicated in tumorigenicity, clinical…" at bounding box center [623, 406] width 429 height 252
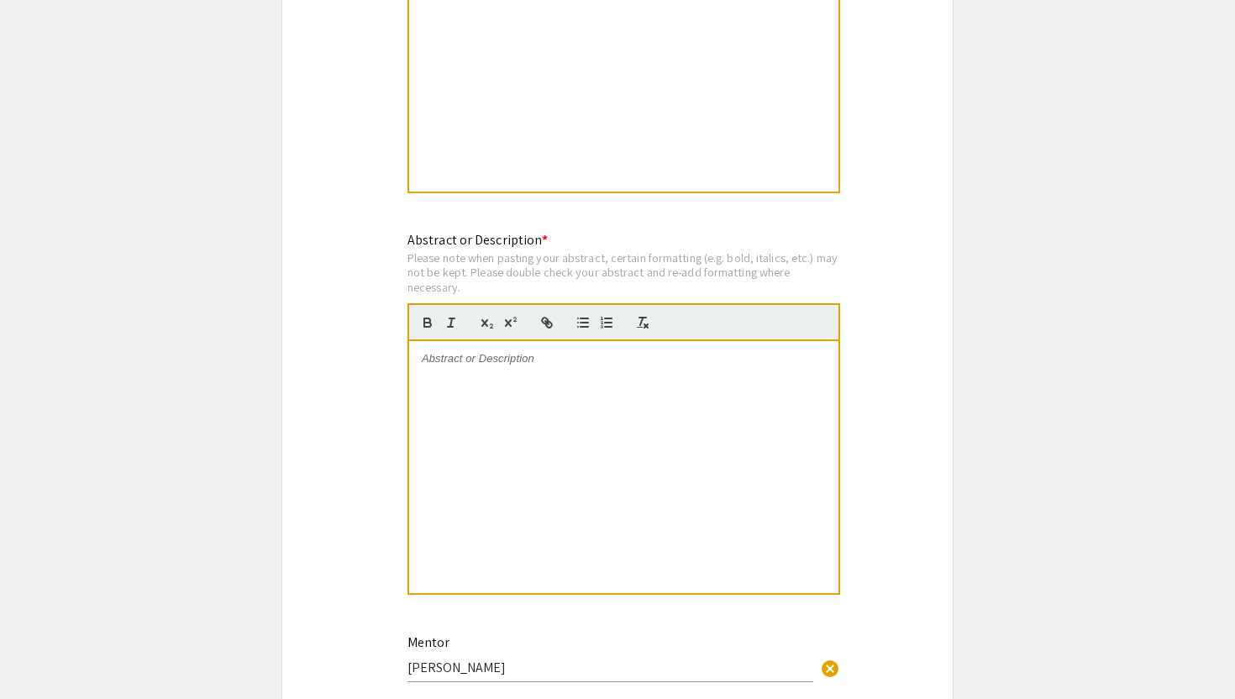
scroll to position [1507, 0]
click at [699, 397] on div at bounding box center [623, 465] width 429 height 252
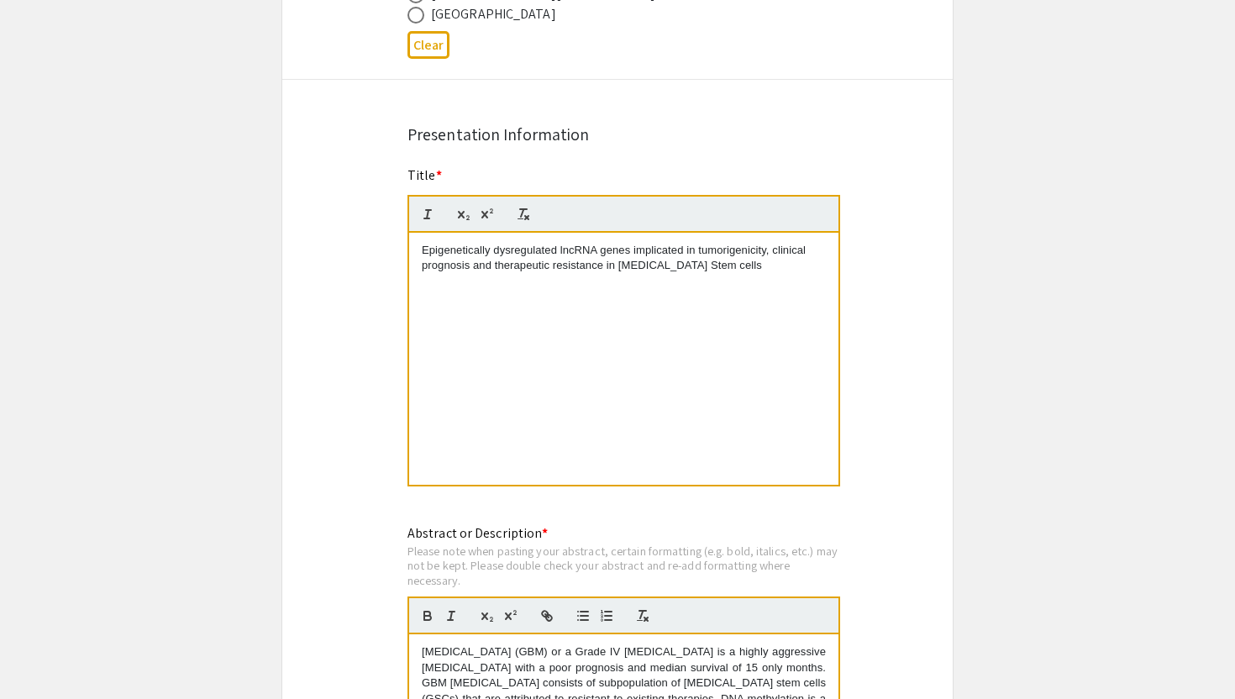
scroll to position [1250, 0]
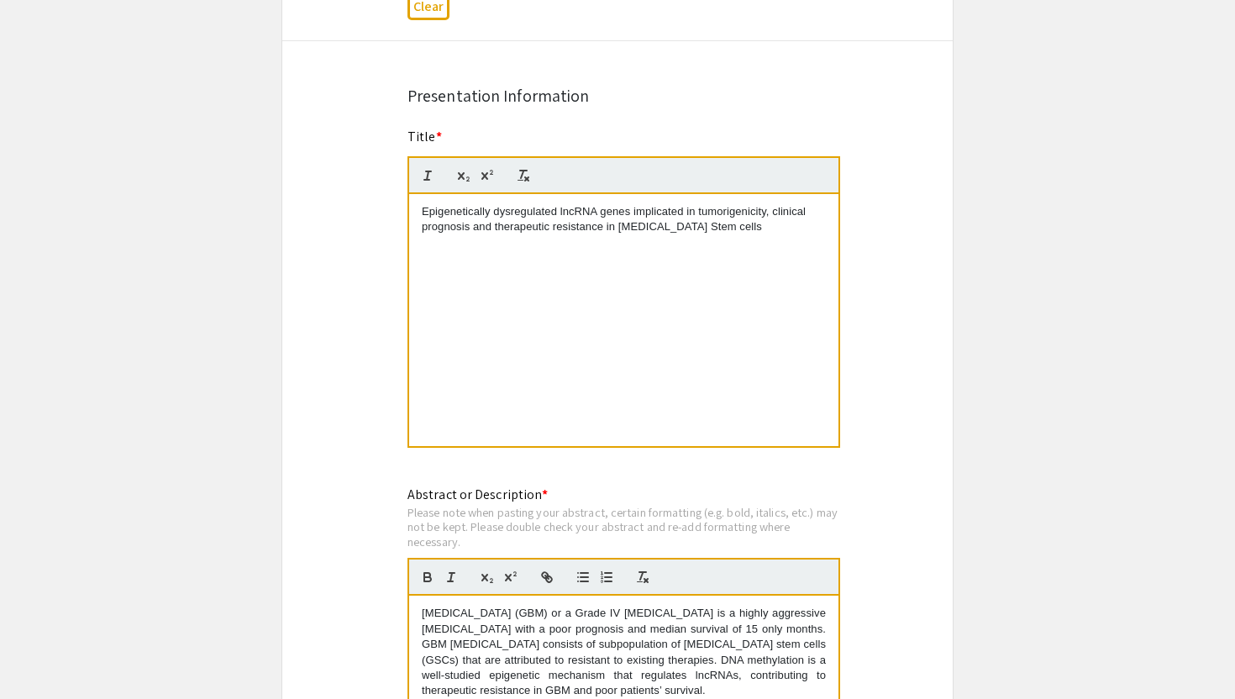
click at [517, 335] on div "Epigenetically dysregulated lncRNA genes implicated in tumorigenicity, clinical…" at bounding box center [623, 320] width 429 height 252
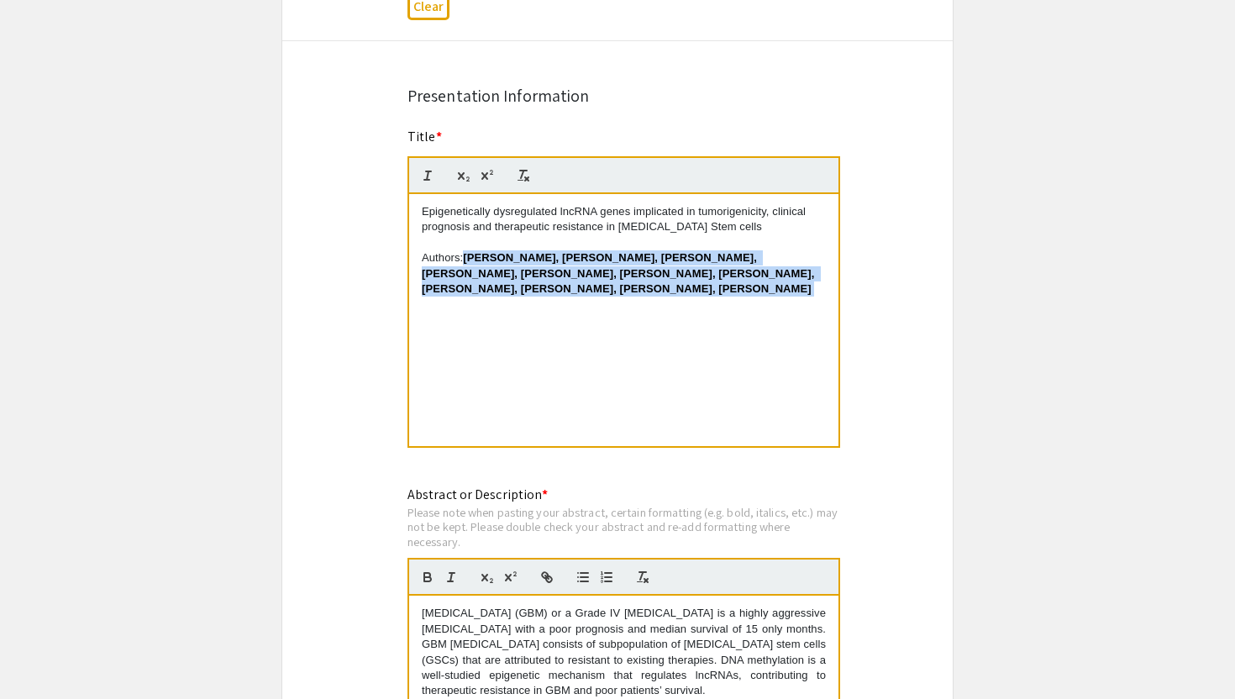
drag, startPoint x: 466, startPoint y: 255, endPoint x: 775, endPoint y: 292, distance: 310.5
click at [775, 292] on p "Authors: [PERSON_NAME], [PERSON_NAME], [PERSON_NAME], [PERSON_NAME], [PERSON_NA…" at bounding box center [624, 273] width 404 height 46
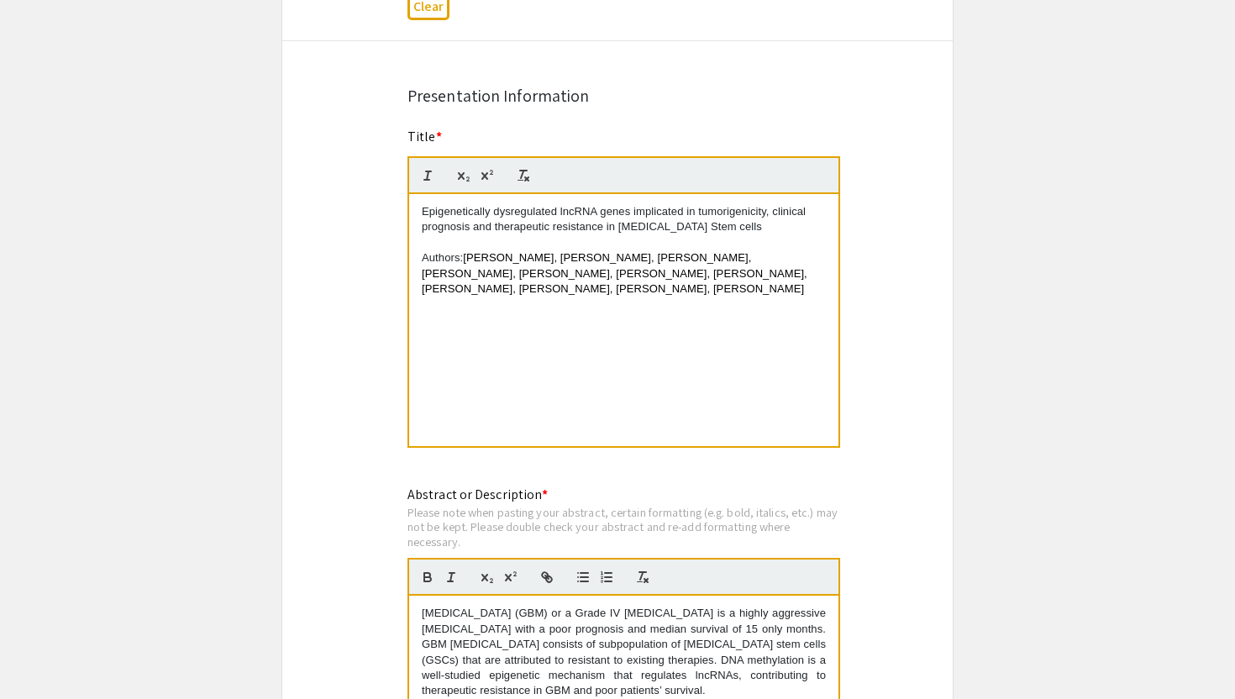
click at [721, 288] on p "Authors: [PERSON_NAME], [PERSON_NAME], [PERSON_NAME], [PERSON_NAME], [PERSON_NA…" at bounding box center [624, 273] width 404 height 46
drag, startPoint x: 464, startPoint y: 261, endPoint x: 414, endPoint y: 260, distance: 49.6
click at [414, 260] on div "Epigenetically dysregulated lncRNA genes implicated in tumorigenicity, clinical…" at bounding box center [623, 320] width 429 height 252
click at [502, 314] on div "Epigenetically dysregulated lncRNA genes implicated in tumorigenicity, clinical…" at bounding box center [623, 320] width 429 height 252
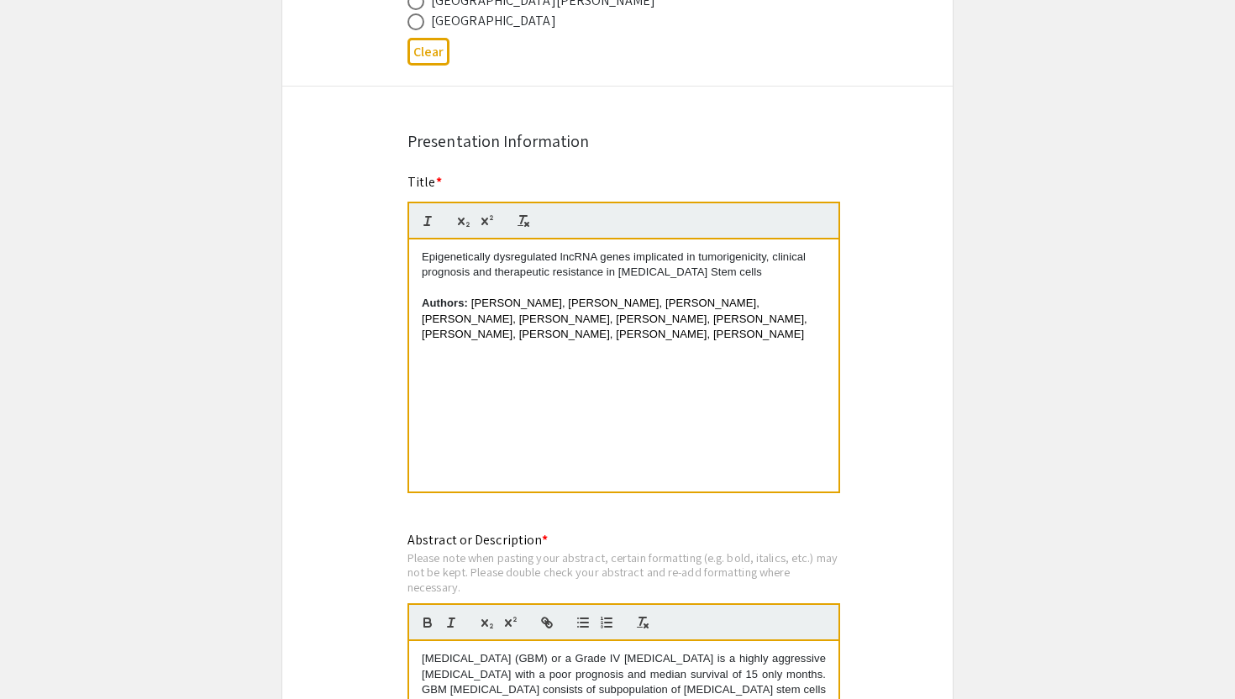
scroll to position [1203, 0]
click at [422, 264] on p "Epigenetically dysregulated lncRNA genes implicated in tumorigenicity, clinical…" at bounding box center [624, 266] width 404 height 31
drag, startPoint x: 569, startPoint y: 341, endPoint x: 395, endPoint y: 312, distance: 176.4
click at [395, 312] on div "Title * Epigenetically dysregulated lncRNA genes implicated in tumorigenicity, …" at bounding box center [617, 346] width 445 height 344
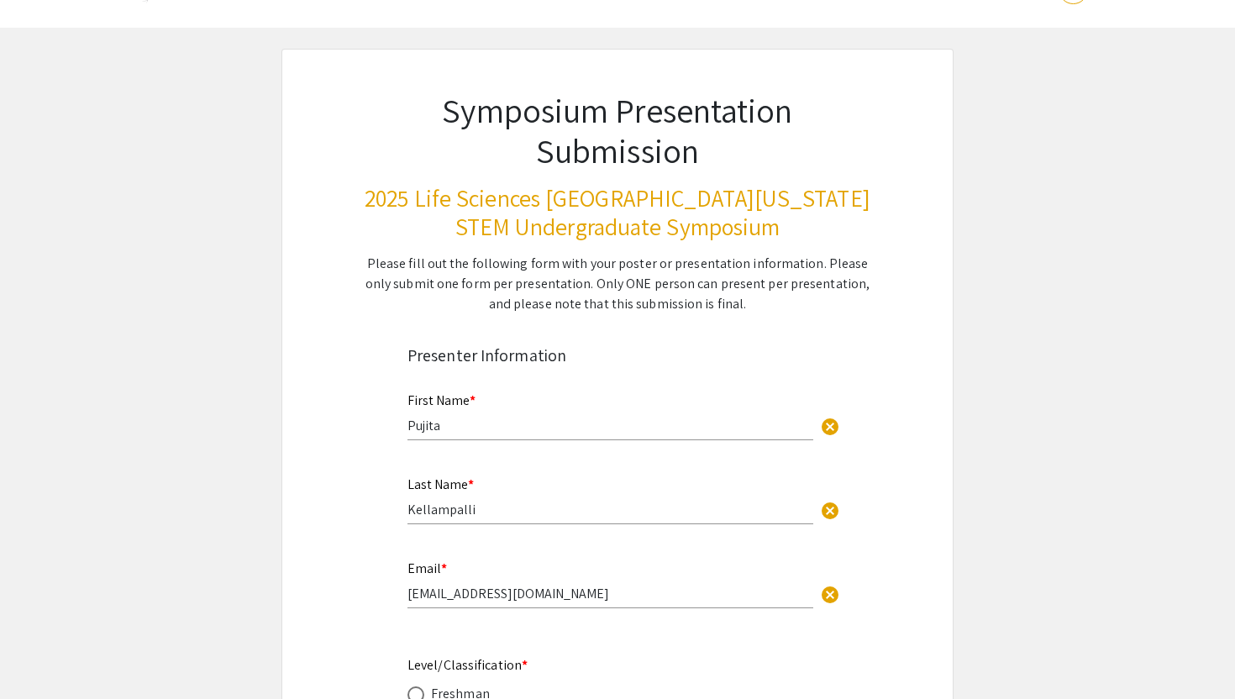
scroll to position [0, 0]
